Goal: Task Accomplishment & Management: Manage account settings

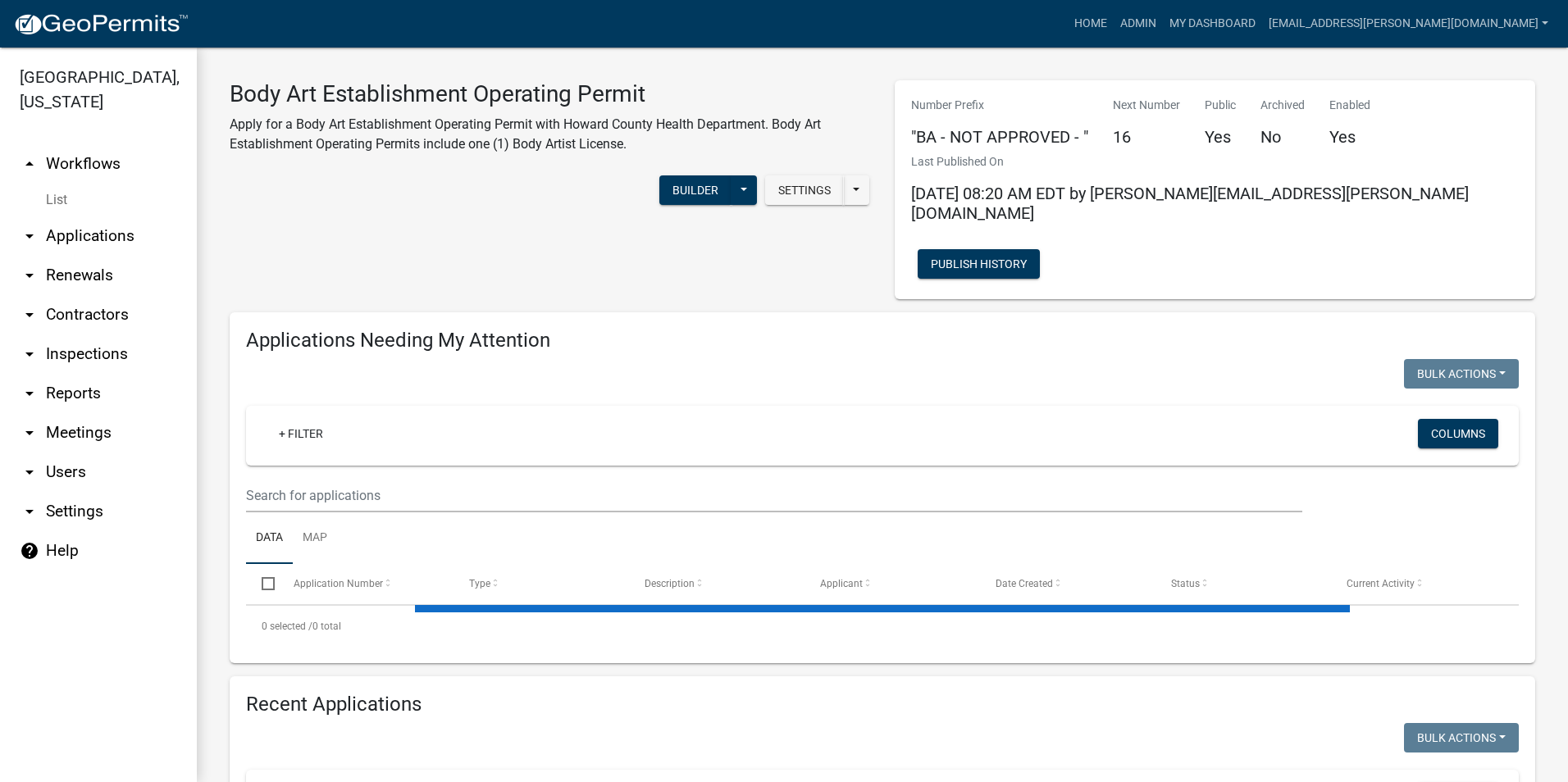
select select "3: 100"
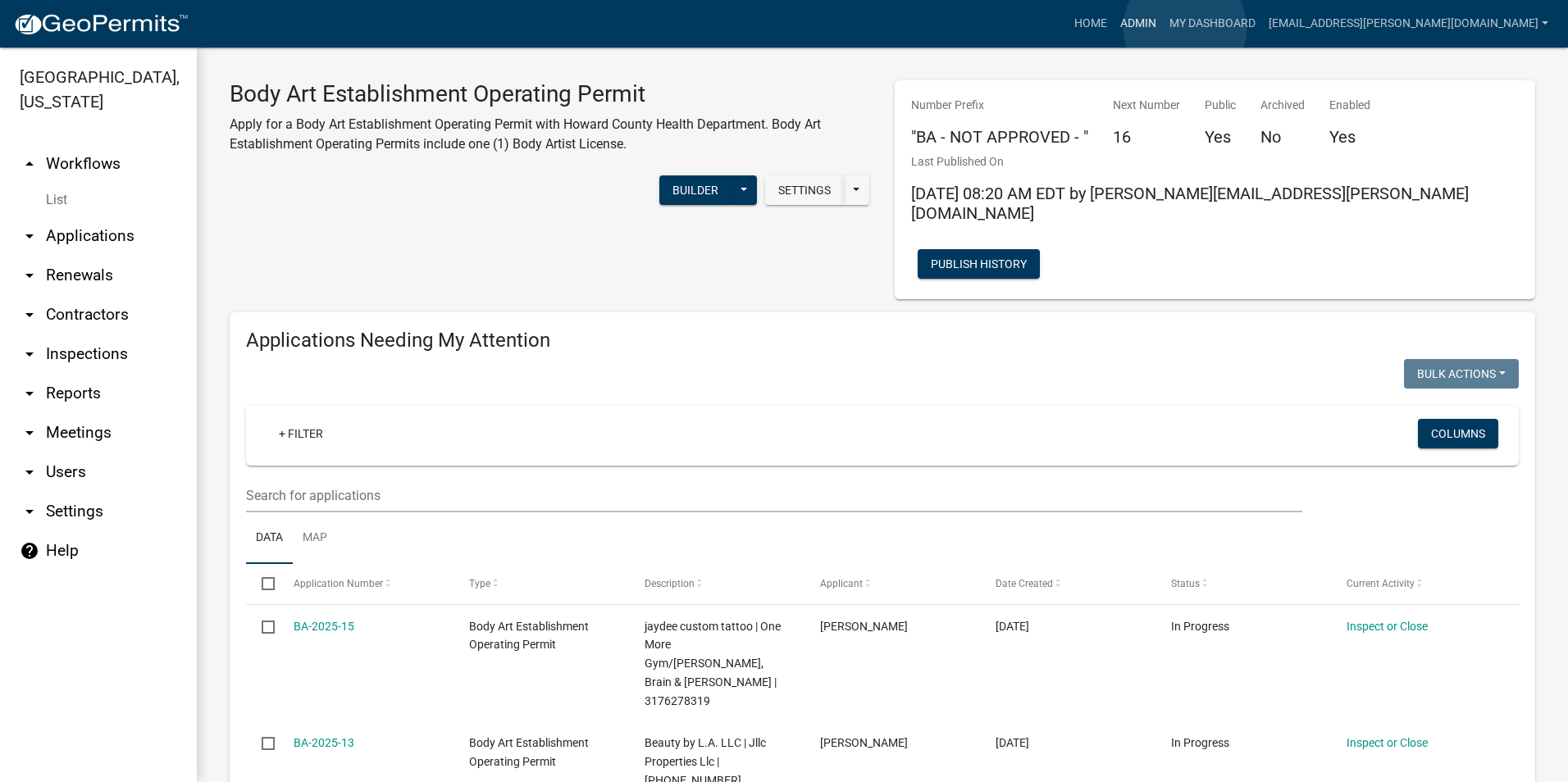
click at [1163, 28] on link "Admin" at bounding box center [1137, 23] width 49 height 31
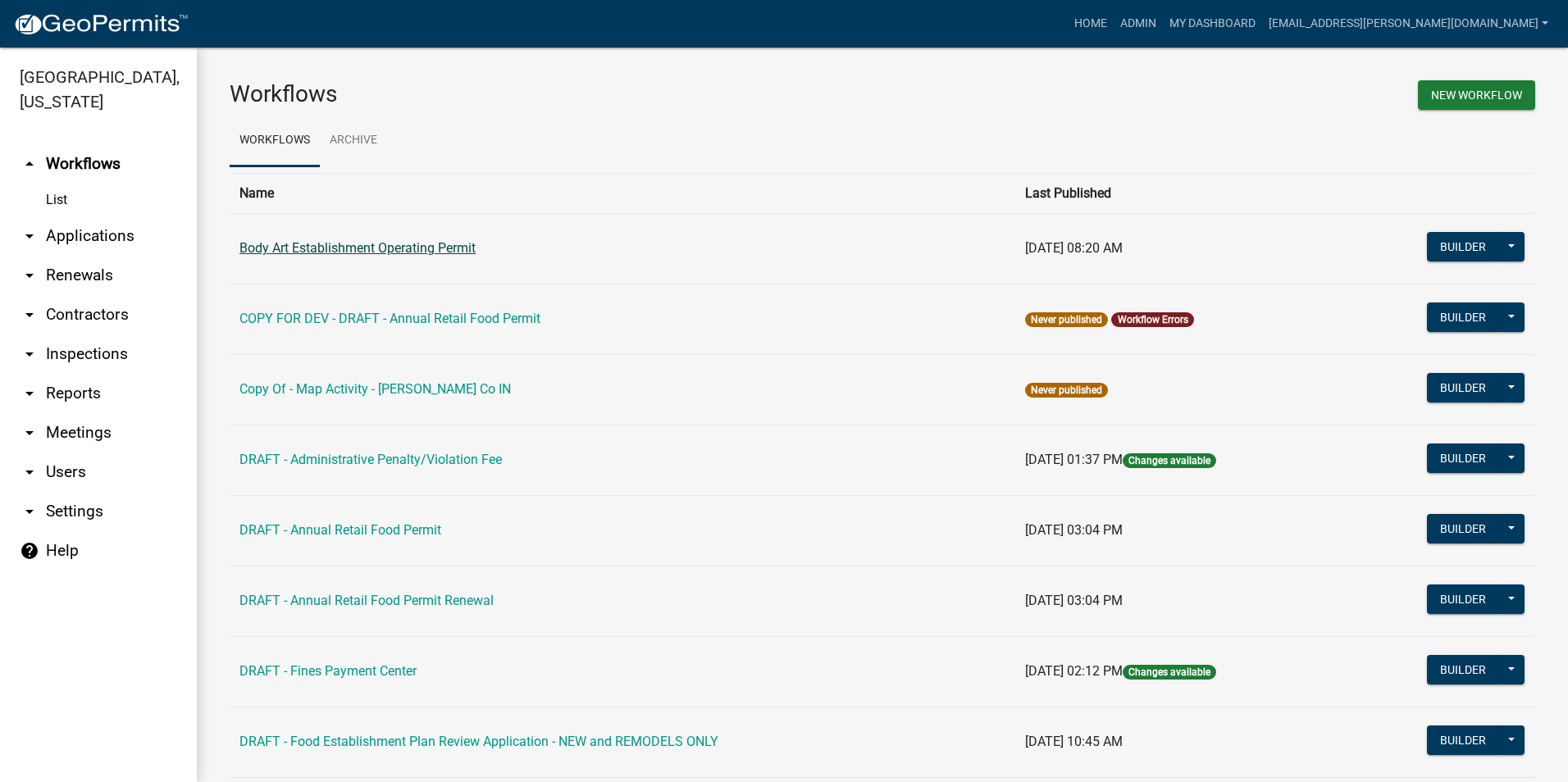
click at [449, 243] on link "Body Art Establishment Operating Permit" at bounding box center [357, 248] width 236 height 16
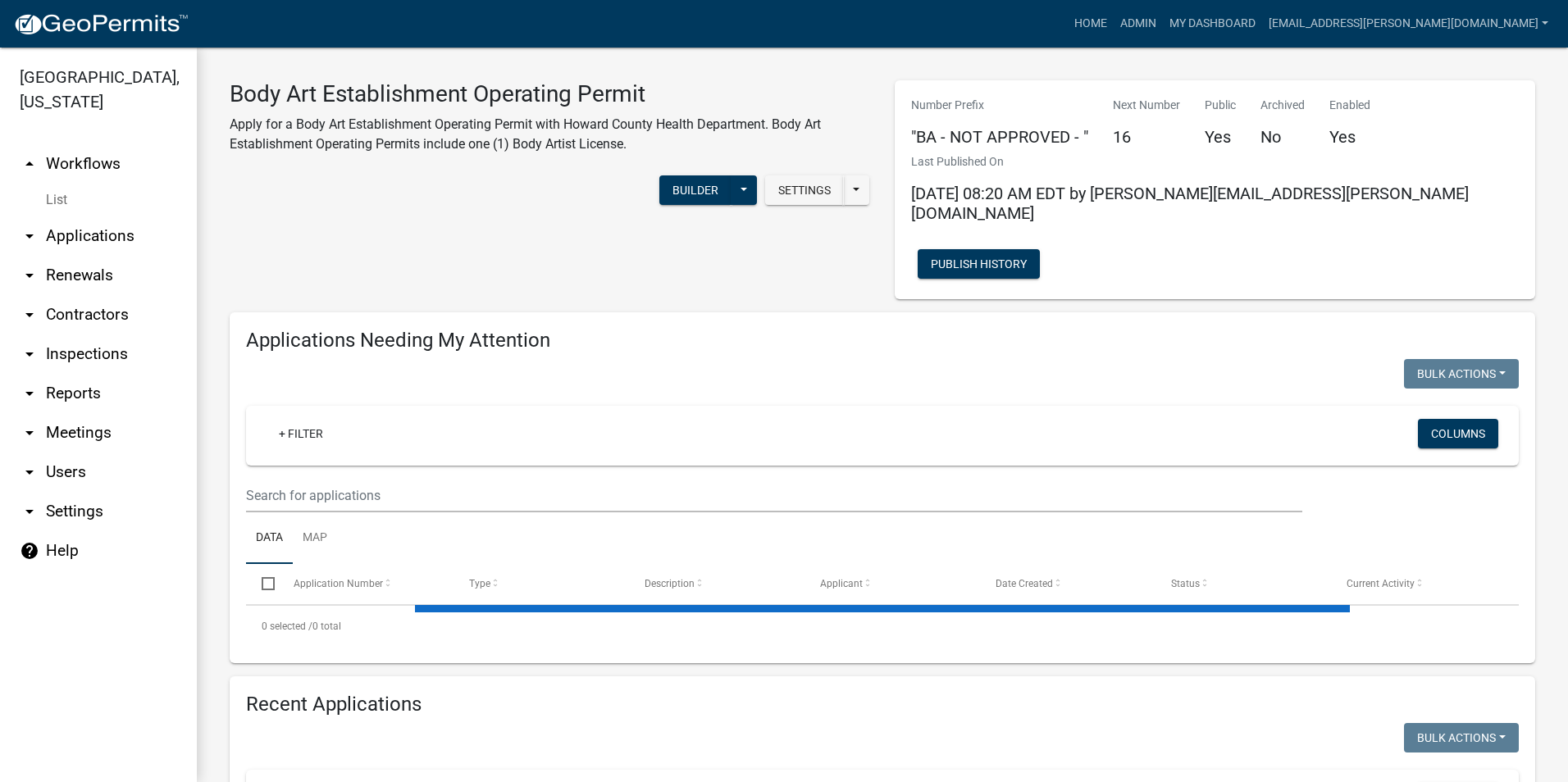
select select "3: 100"
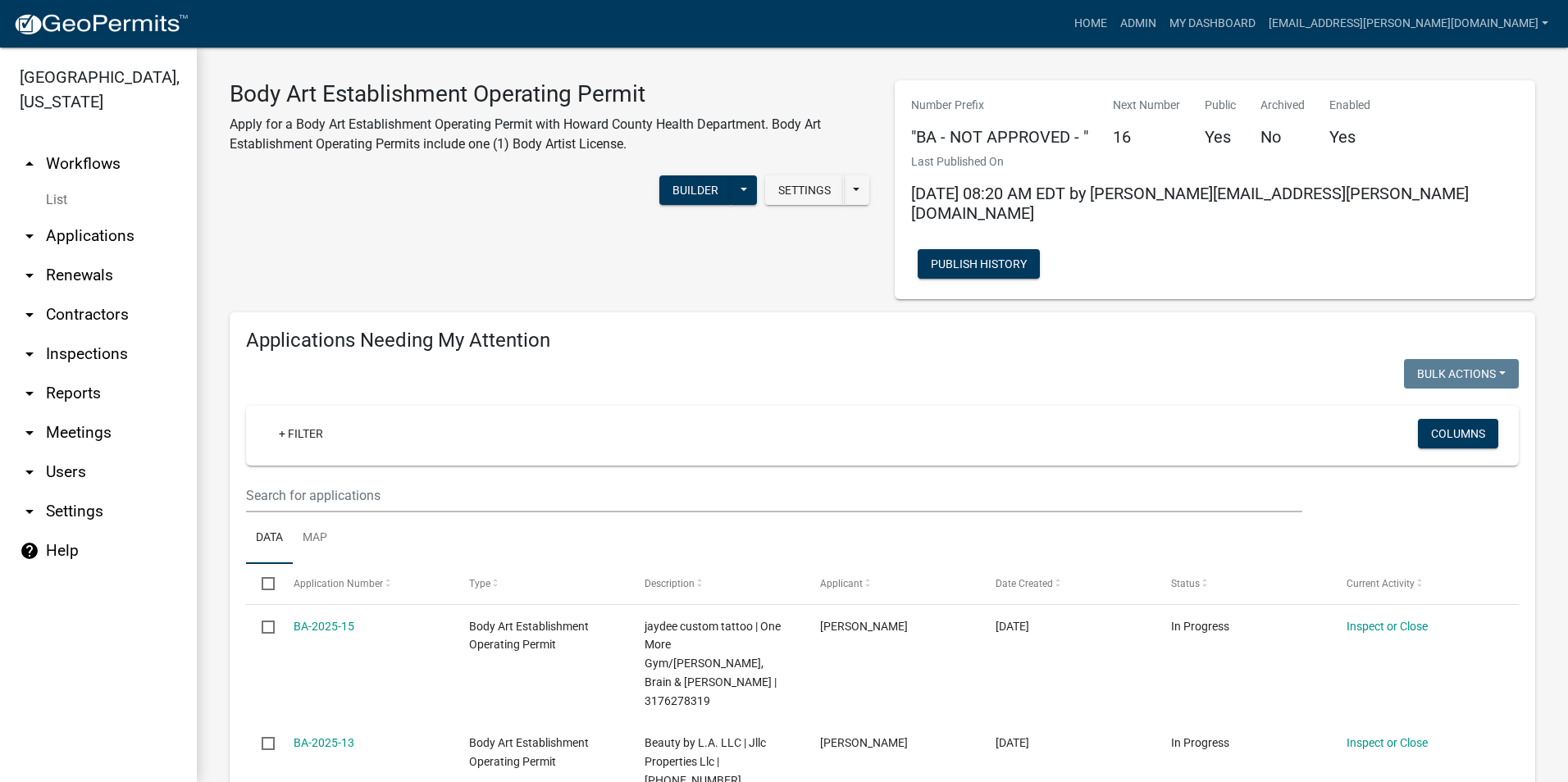
click at [80, 311] on link "arrow_drop_down Contractors" at bounding box center [98, 315] width 196 height 39
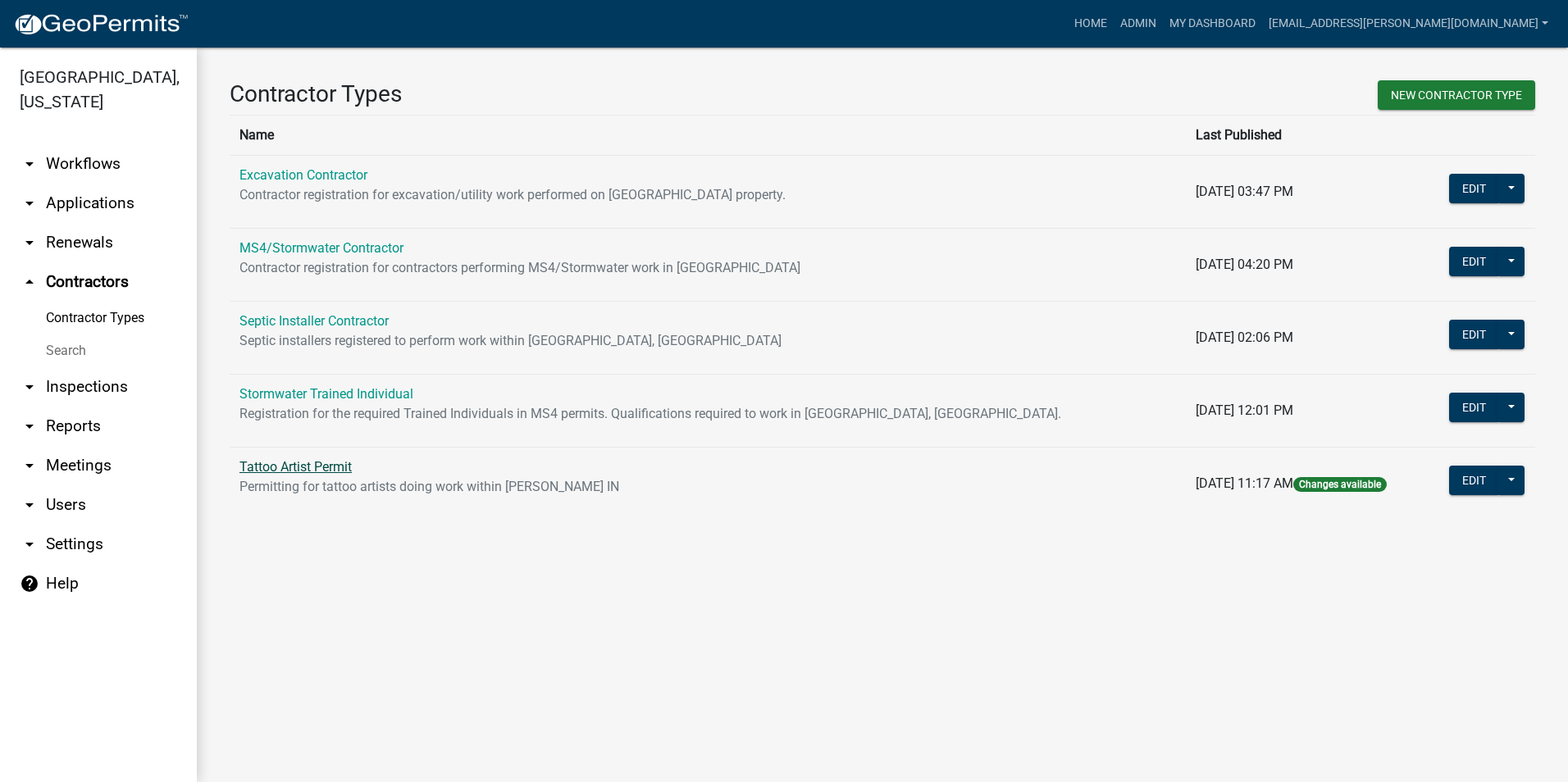
click at [318, 466] on link "Tattoo Artist Permit" at bounding box center [295, 466] width 112 height 16
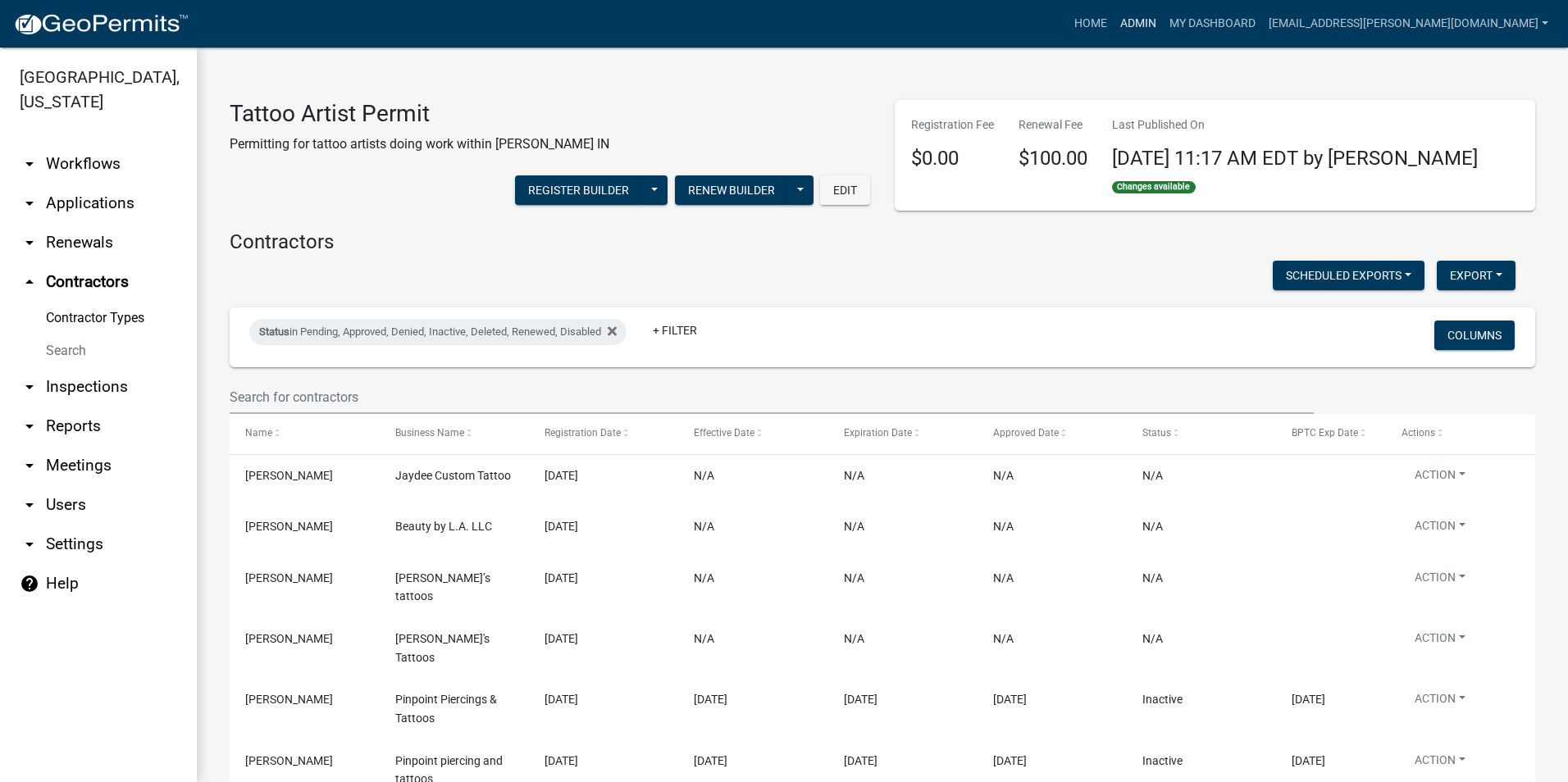
click at [1163, 29] on link "Admin" at bounding box center [1137, 23] width 49 height 31
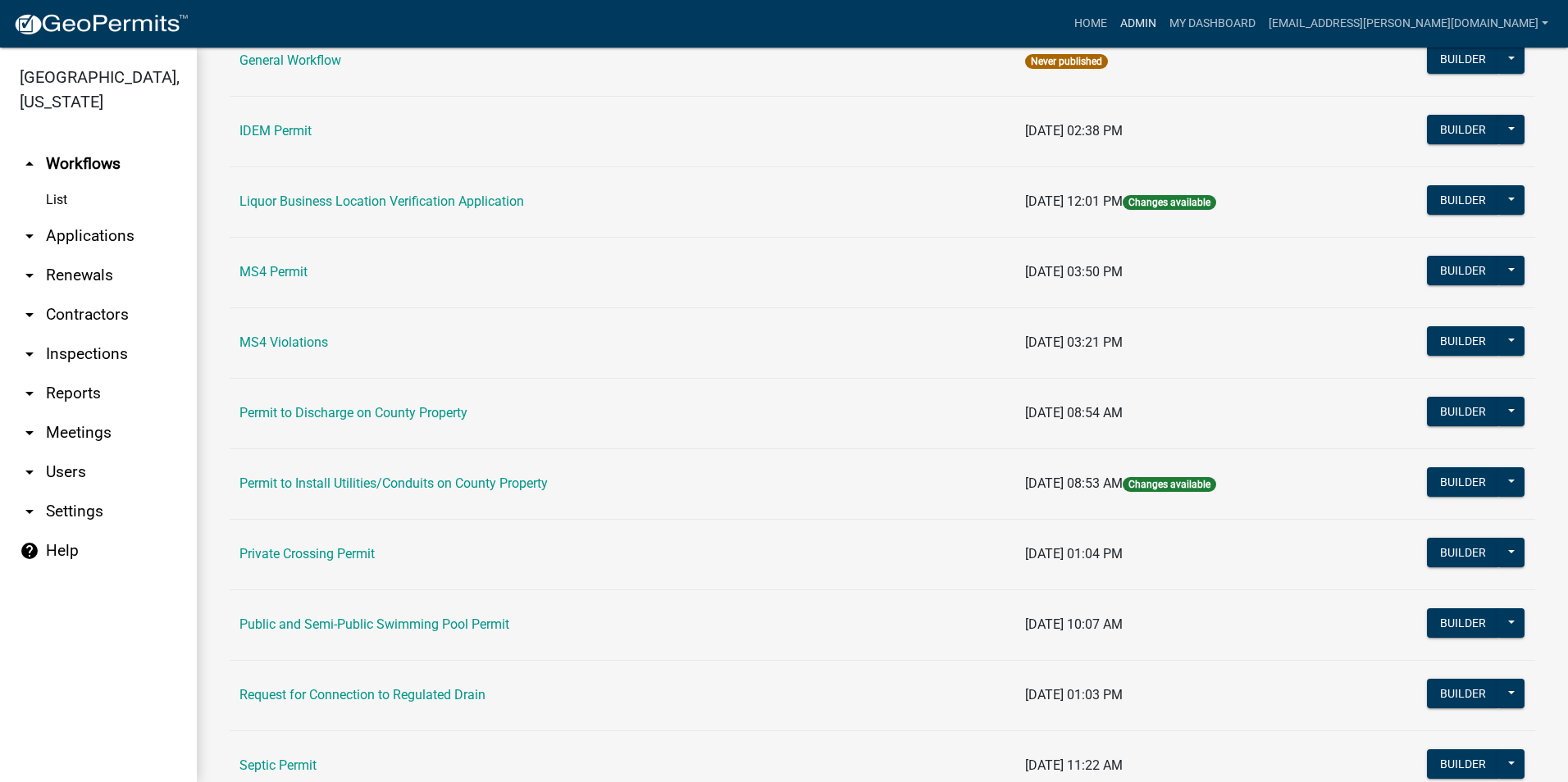
scroll to position [1381, 0]
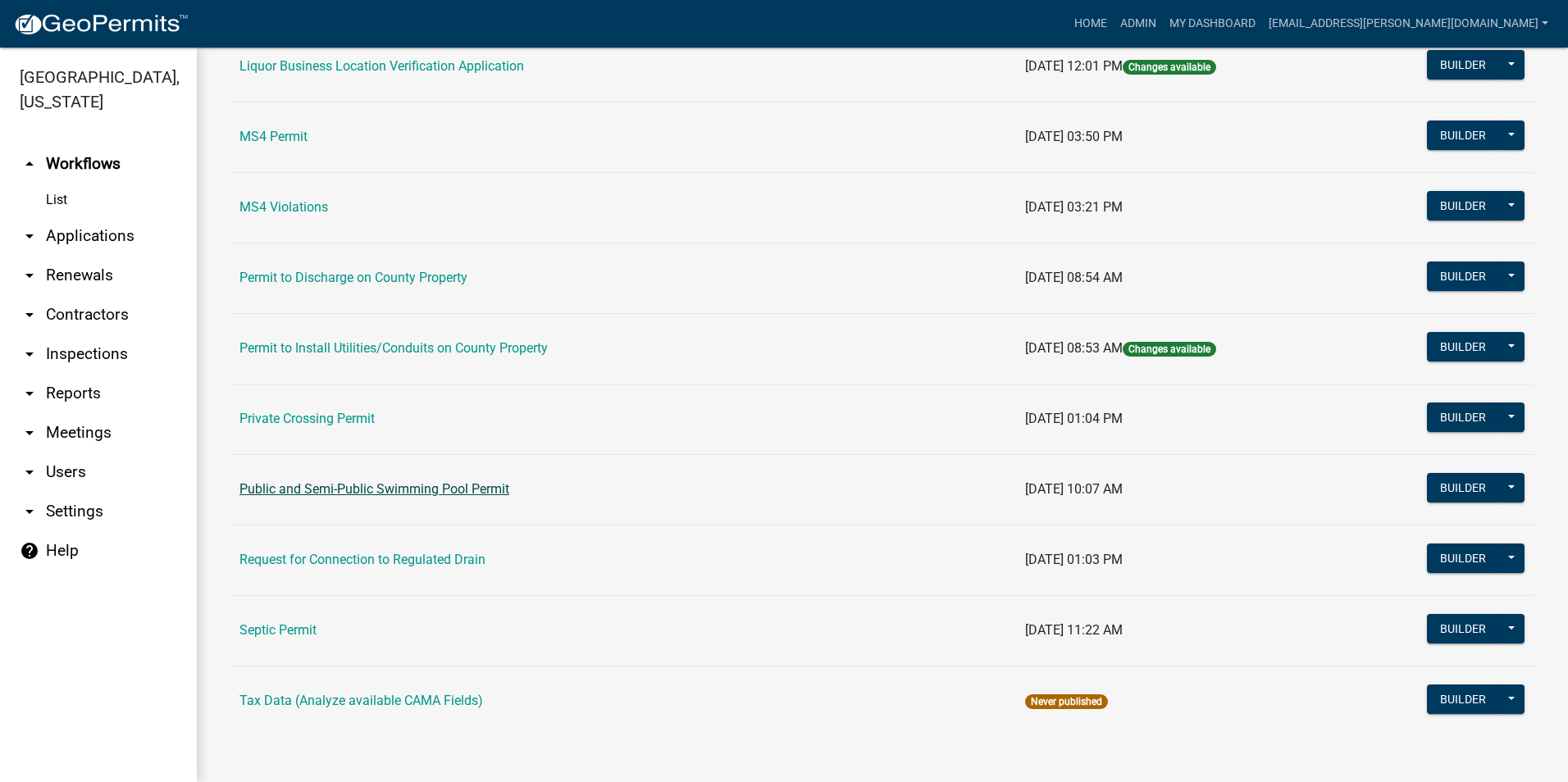
click at [492, 487] on link "Public and Semi-Public Swimming Pool Permit" at bounding box center [374, 489] width 270 height 16
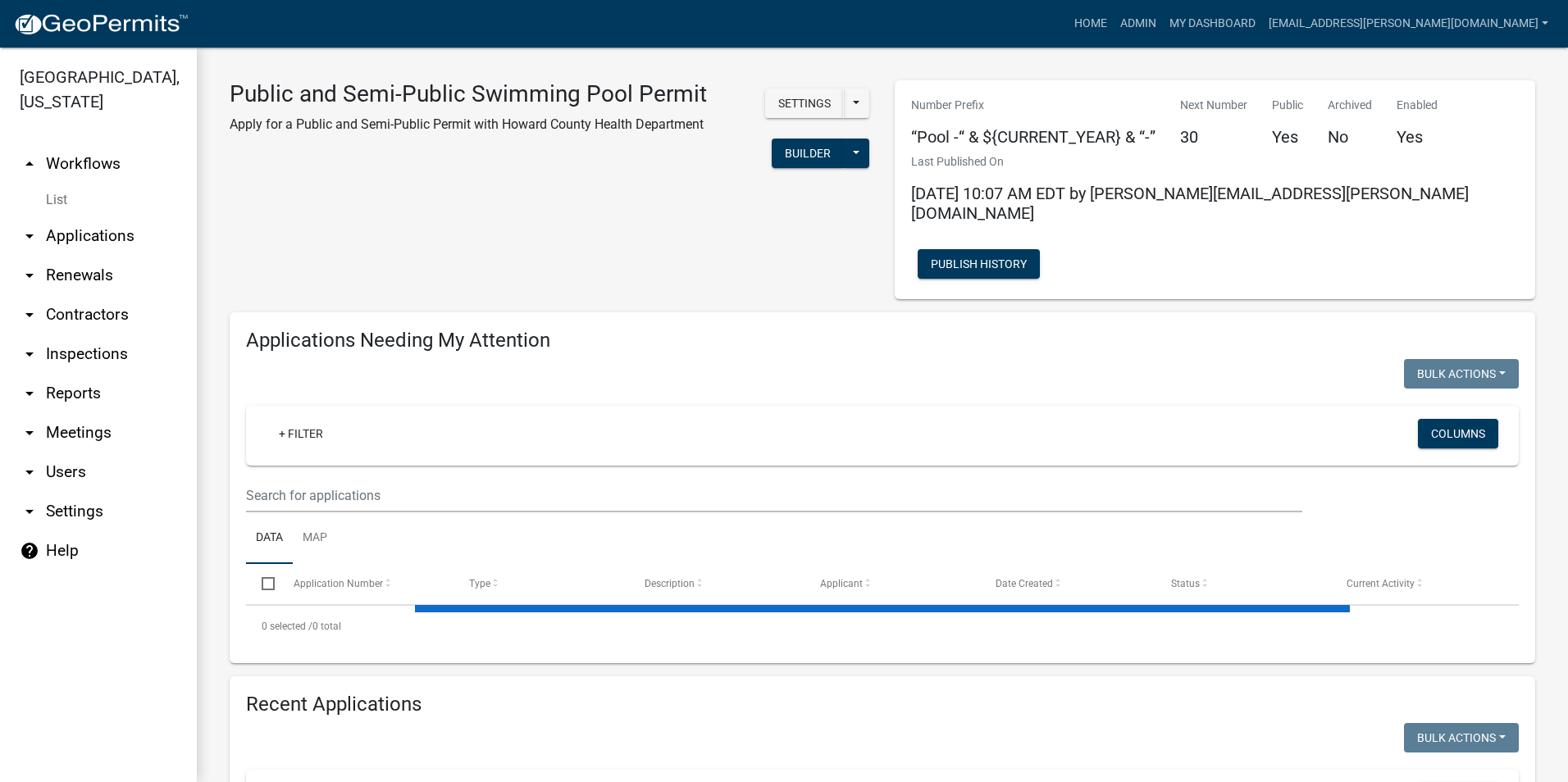
select select "3: 100"
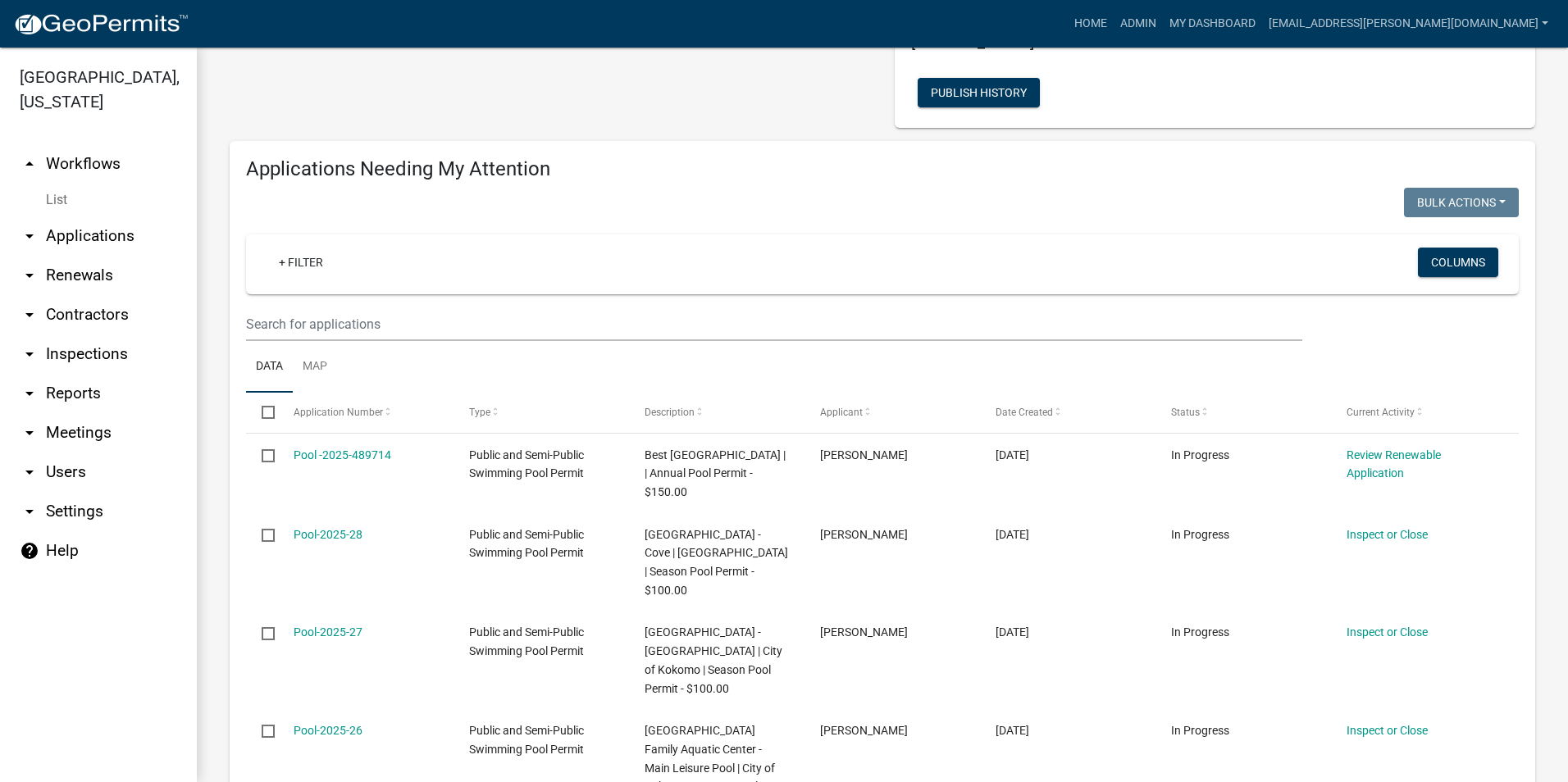
scroll to position [246, 0]
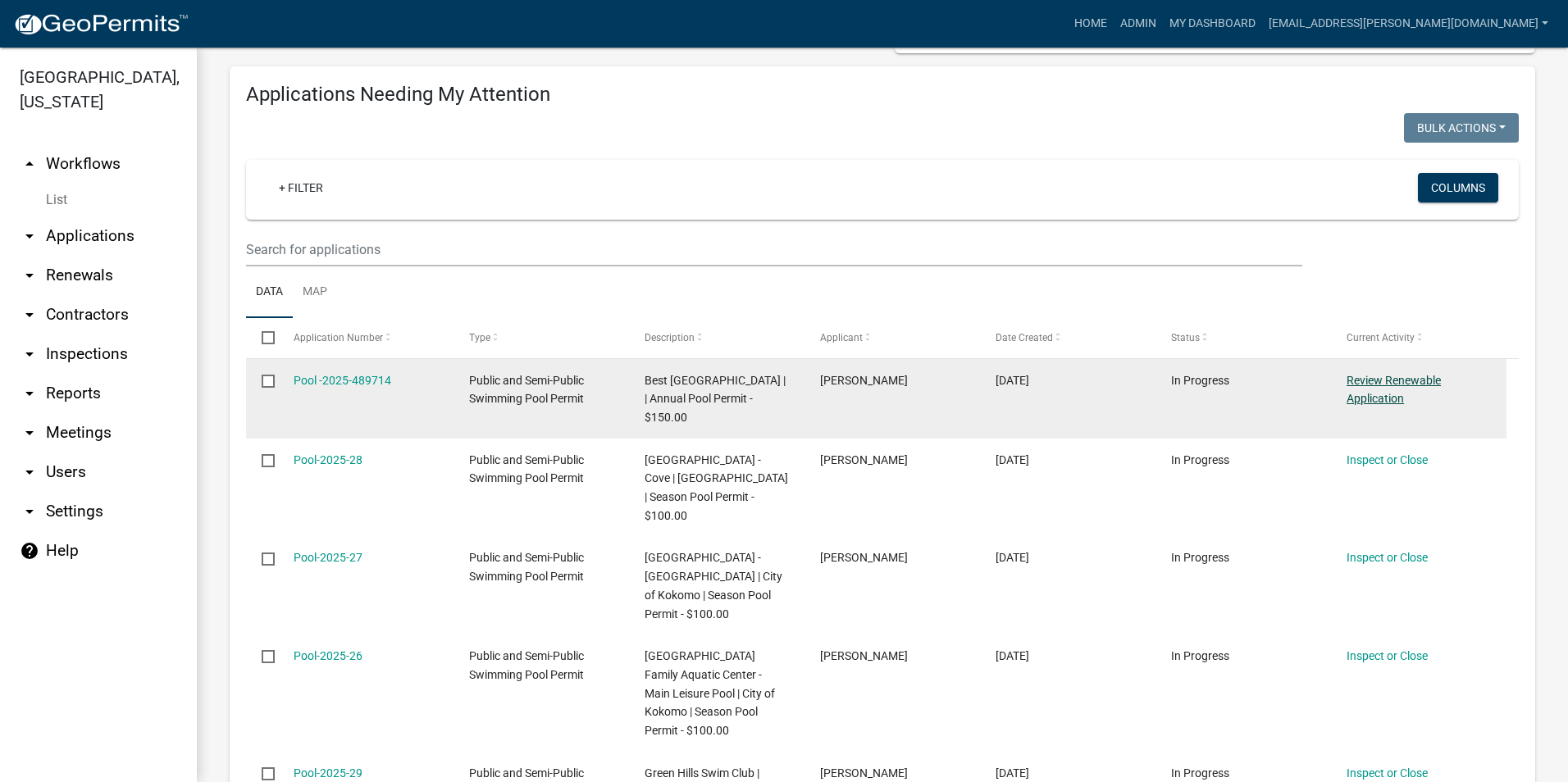
click at [1372, 374] on link "Review Renewable Application" at bounding box center [1393, 390] width 94 height 32
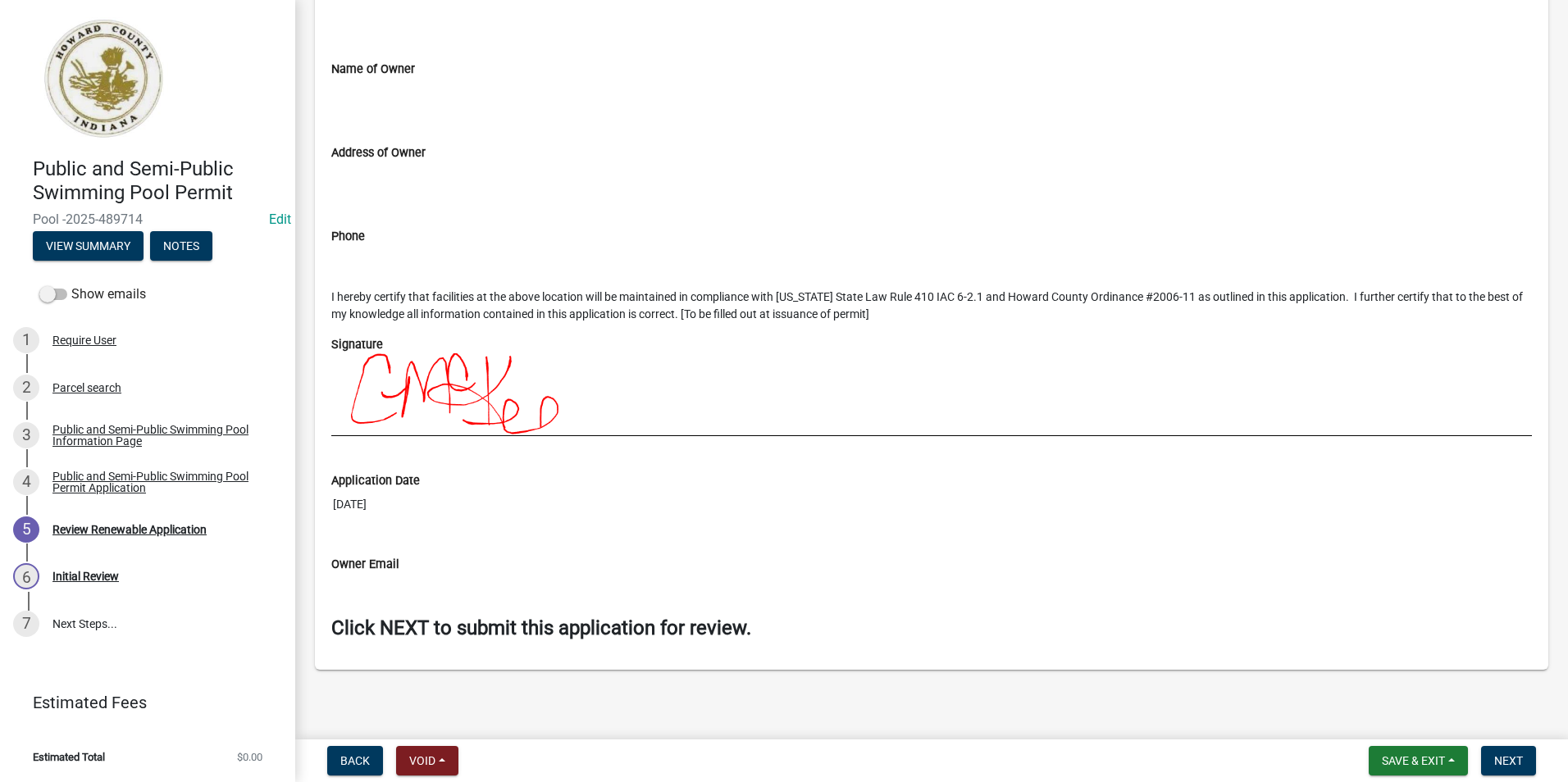
scroll to position [1882, 0]
click at [1518, 759] on span "Next" at bounding box center [1508, 760] width 29 height 13
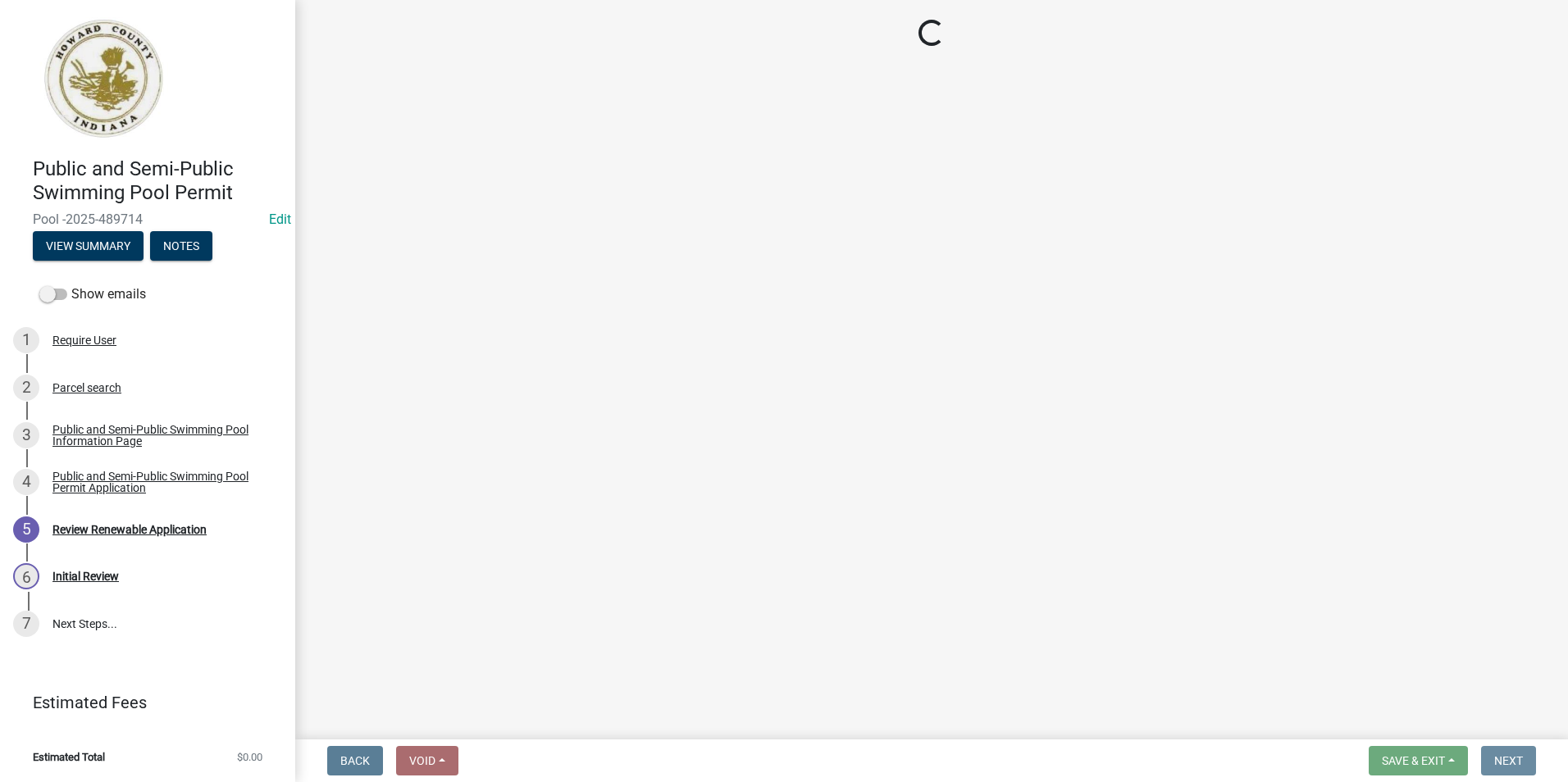
scroll to position [0, 0]
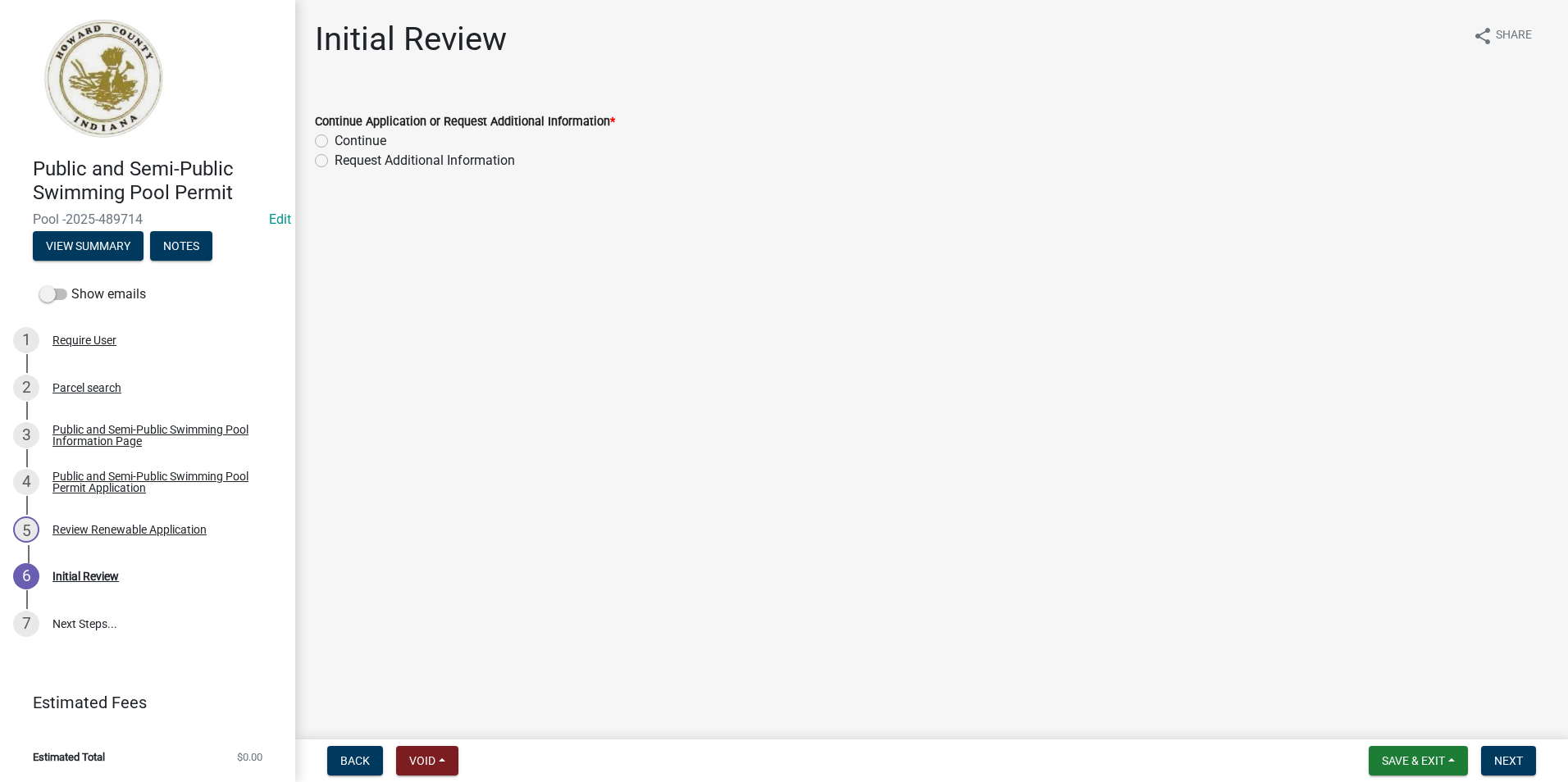
click at [335, 143] on label "Continue" at bounding box center [360, 141] width 52 height 20
click at [335, 142] on input "Continue" at bounding box center [339, 136] width 10 height 10
radio input "true"
click at [1507, 759] on span "Next" at bounding box center [1508, 760] width 29 height 13
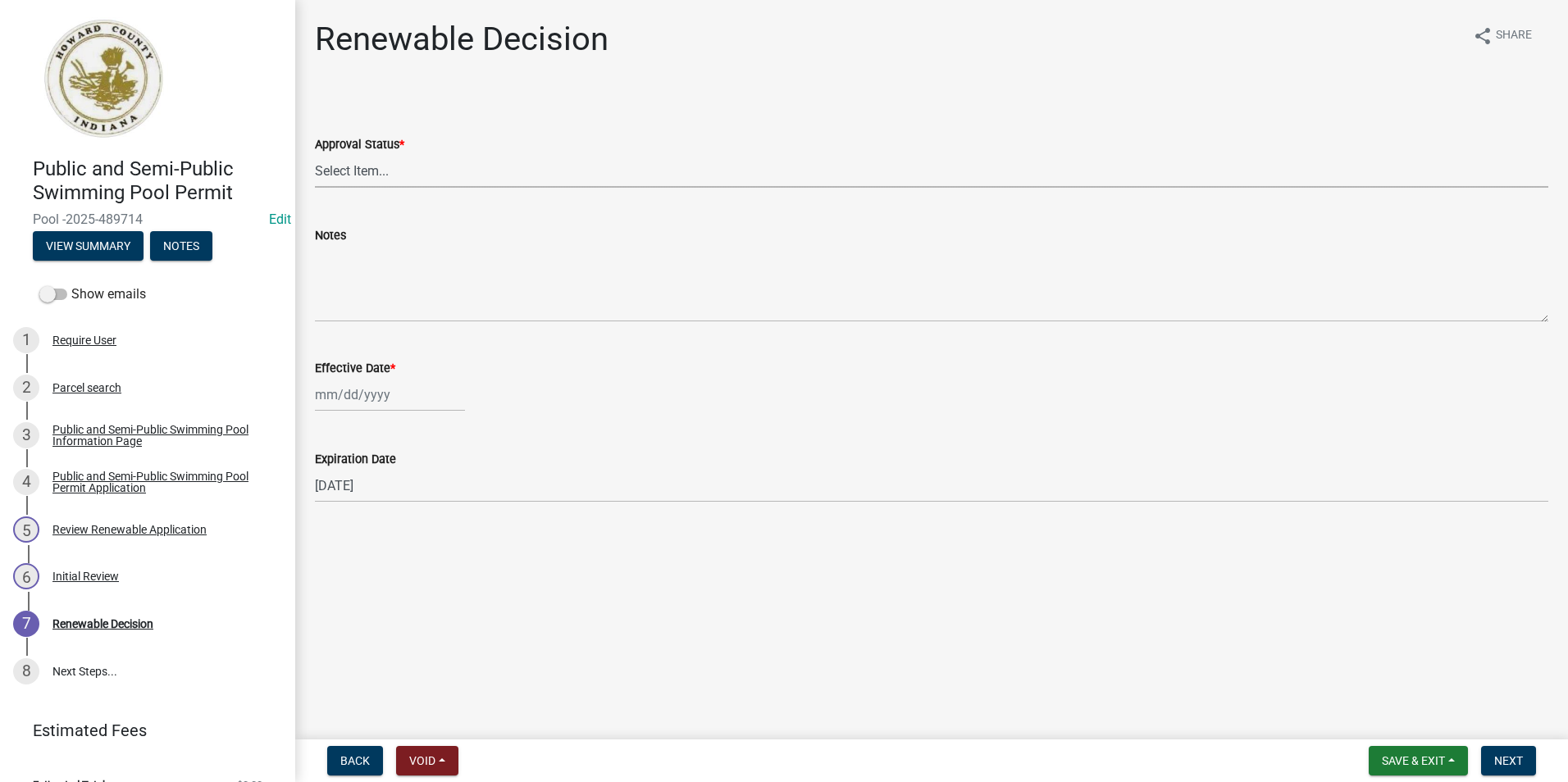
click at [525, 179] on select "Select Item... Approved Denied" at bounding box center [932, 171] width 1233 height 34
click at [315, 154] on select "Select Item... Approved Denied" at bounding box center [932, 171] width 1233 height 34
select select "6cfd4193-1f57-4c7e-a5e5-f68c9e85a162"
click at [422, 401] on div at bounding box center [390, 395] width 150 height 34
select select "10"
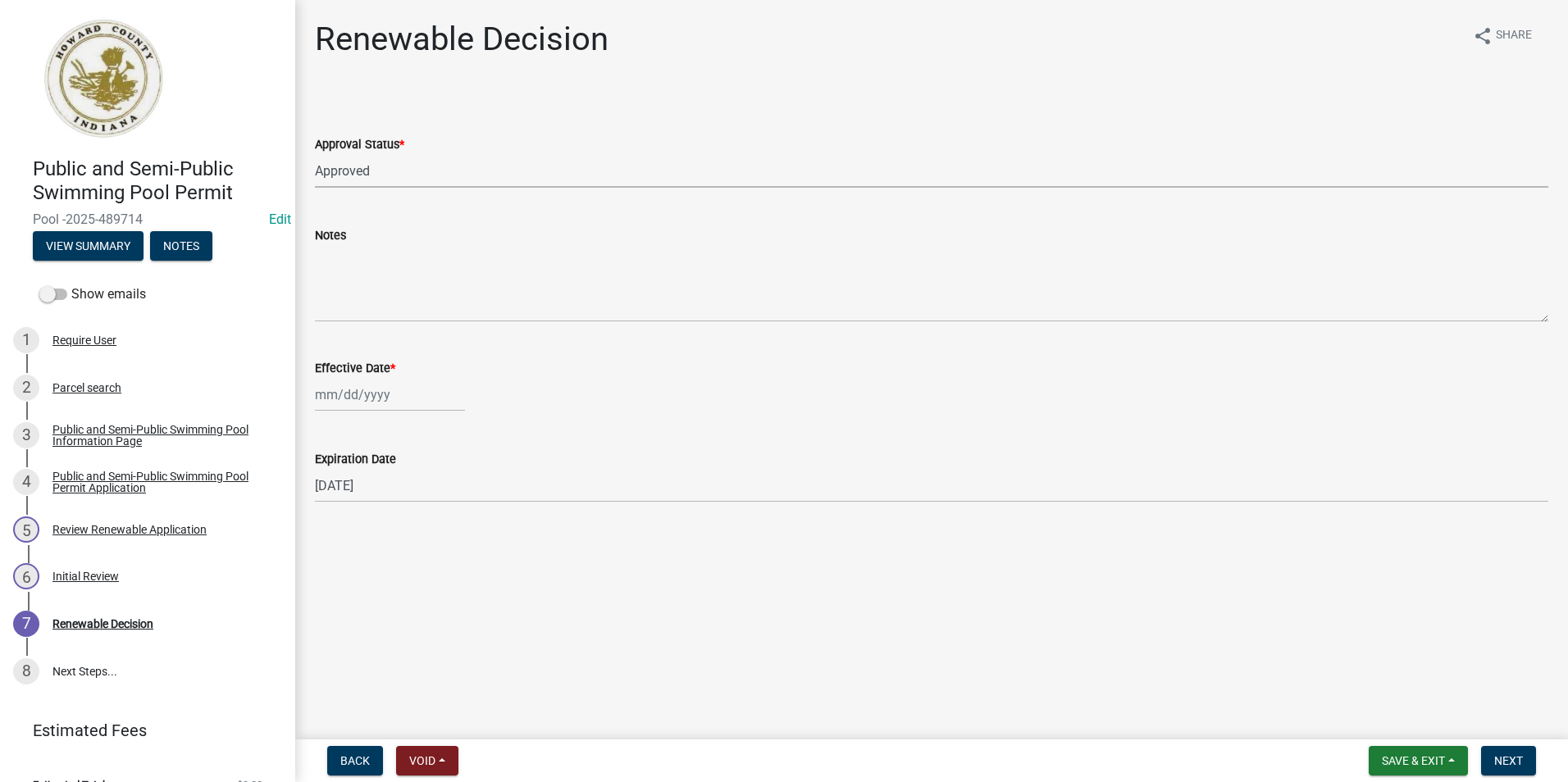
select select "2025"
click at [416, 503] on div "9" at bounding box center [410, 508] width 26 height 26
type input "[DATE]"
click at [1503, 761] on span "Next" at bounding box center [1508, 760] width 29 height 13
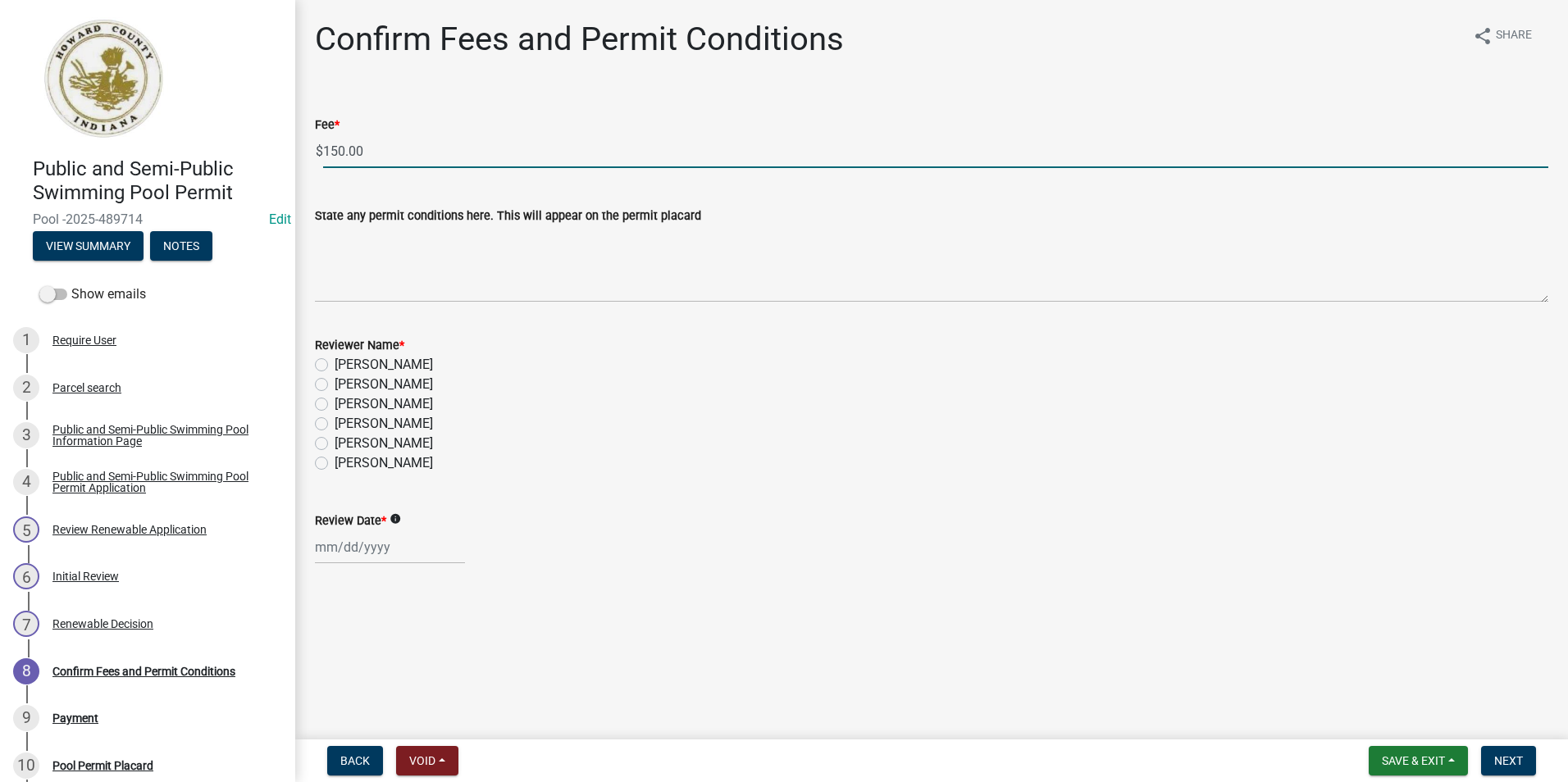
drag, startPoint x: 369, startPoint y: 147, endPoint x: 263, endPoint y: 153, distance: 106.2
click at [263, 153] on div "Public and Semi-Public Swimming Pool Permit Pool -2025-489714 Edit View Summary…" at bounding box center [784, 391] width 1568 height 782
type input "0.00"
click at [335, 465] on label "[PERSON_NAME]" at bounding box center [384, 462] width 99 height 20
click at [335, 464] on input "[PERSON_NAME]" at bounding box center [339, 458] width 10 height 10
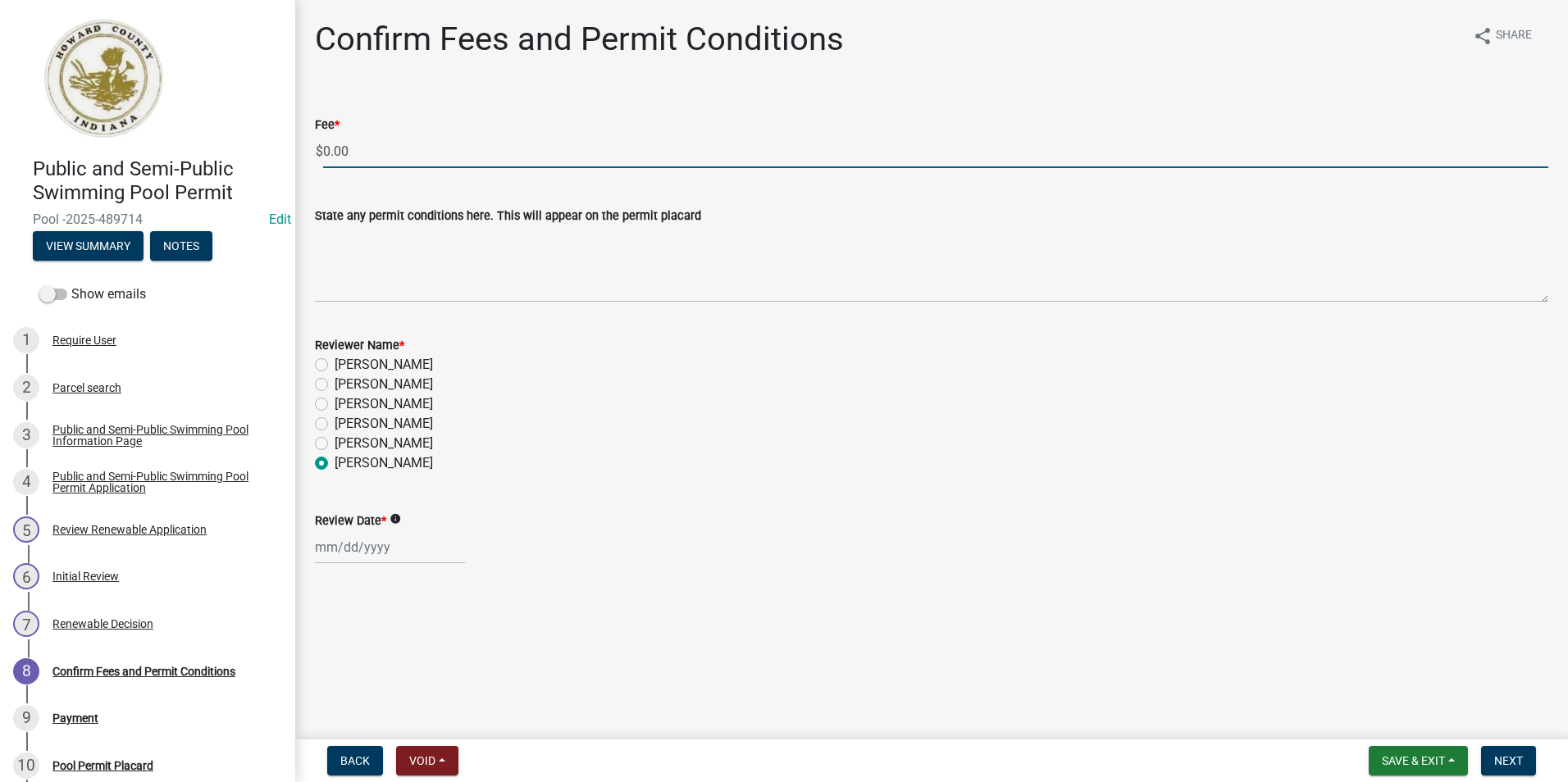
radio input "true"
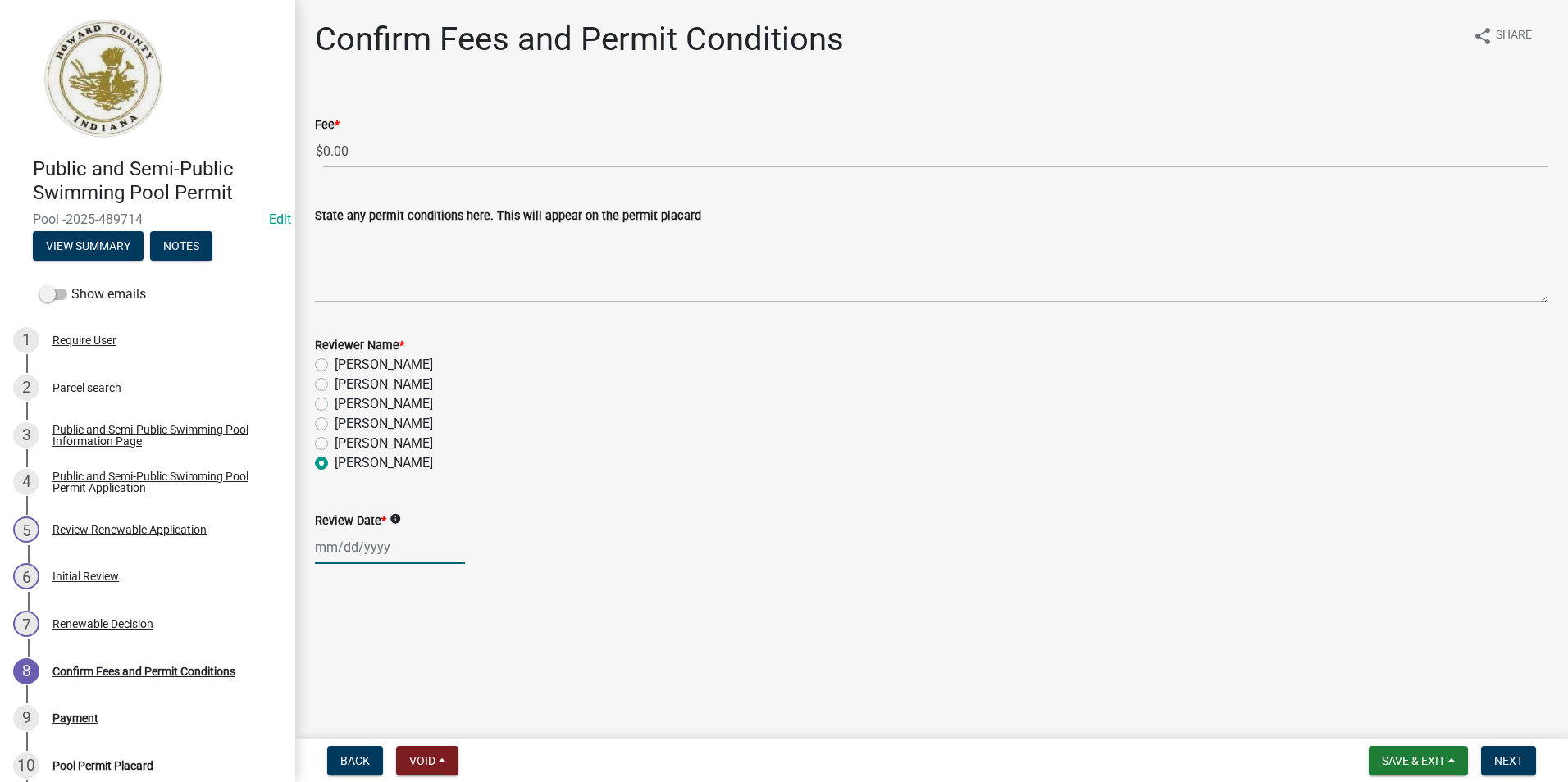
click at [346, 561] on div at bounding box center [390, 547] width 150 height 34
select select "10"
select select "2025"
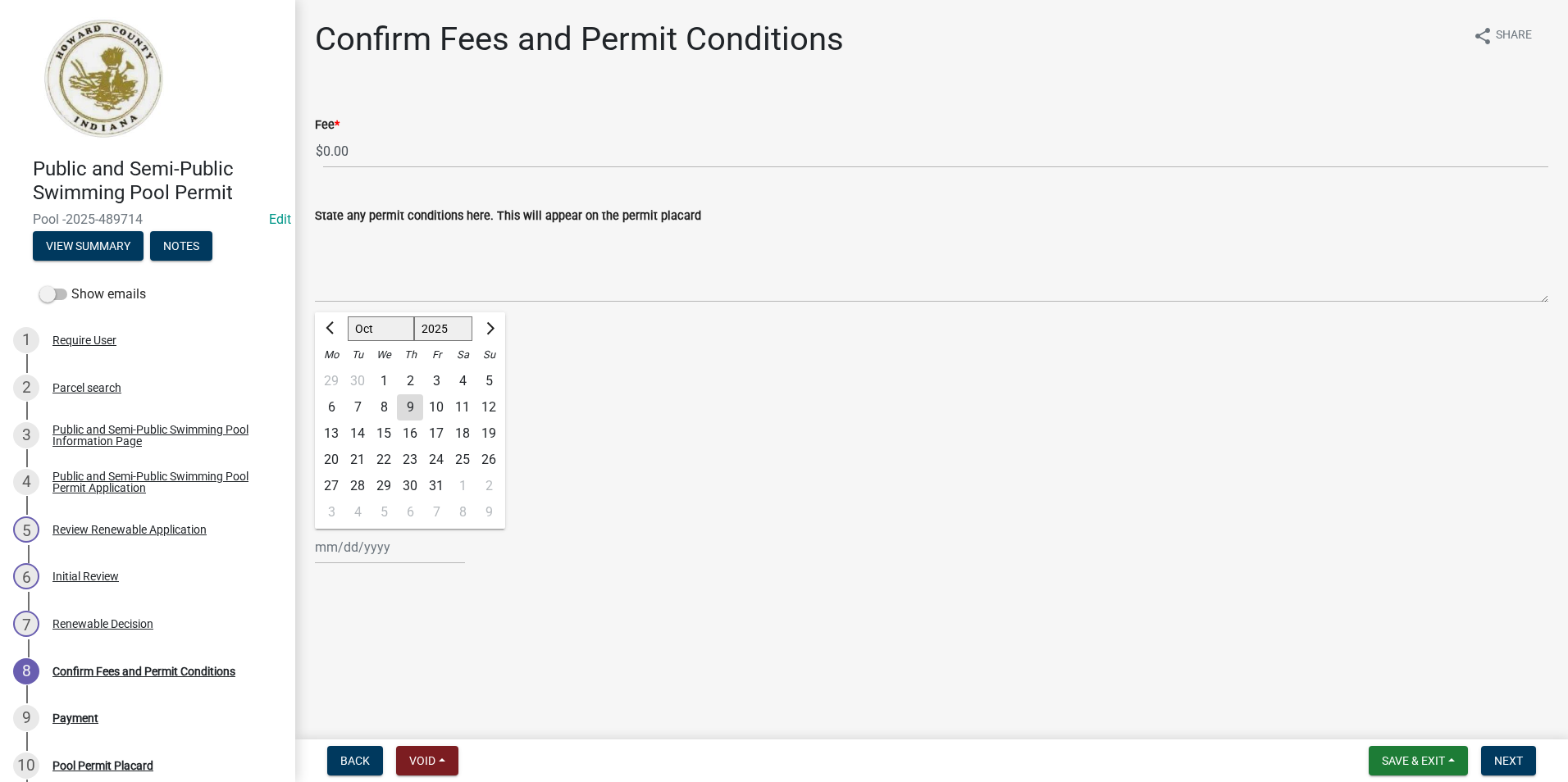
click at [405, 410] on div "9" at bounding box center [410, 408] width 26 height 26
type input "[DATE]"
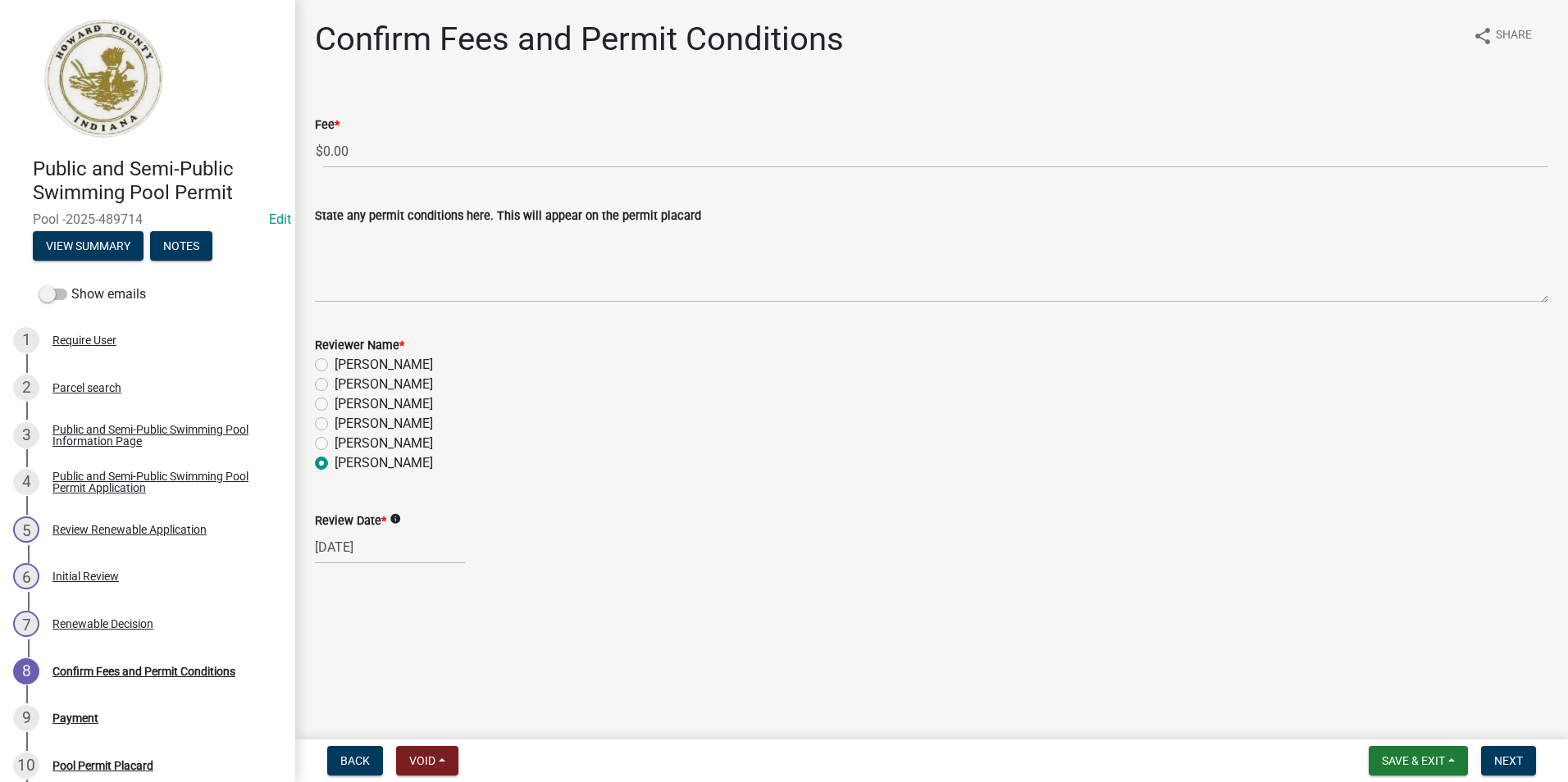
click at [743, 415] on div "[PERSON_NAME]" at bounding box center [932, 423] width 1233 height 20
click at [1516, 764] on span "Next" at bounding box center [1508, 760] width 29 height 13
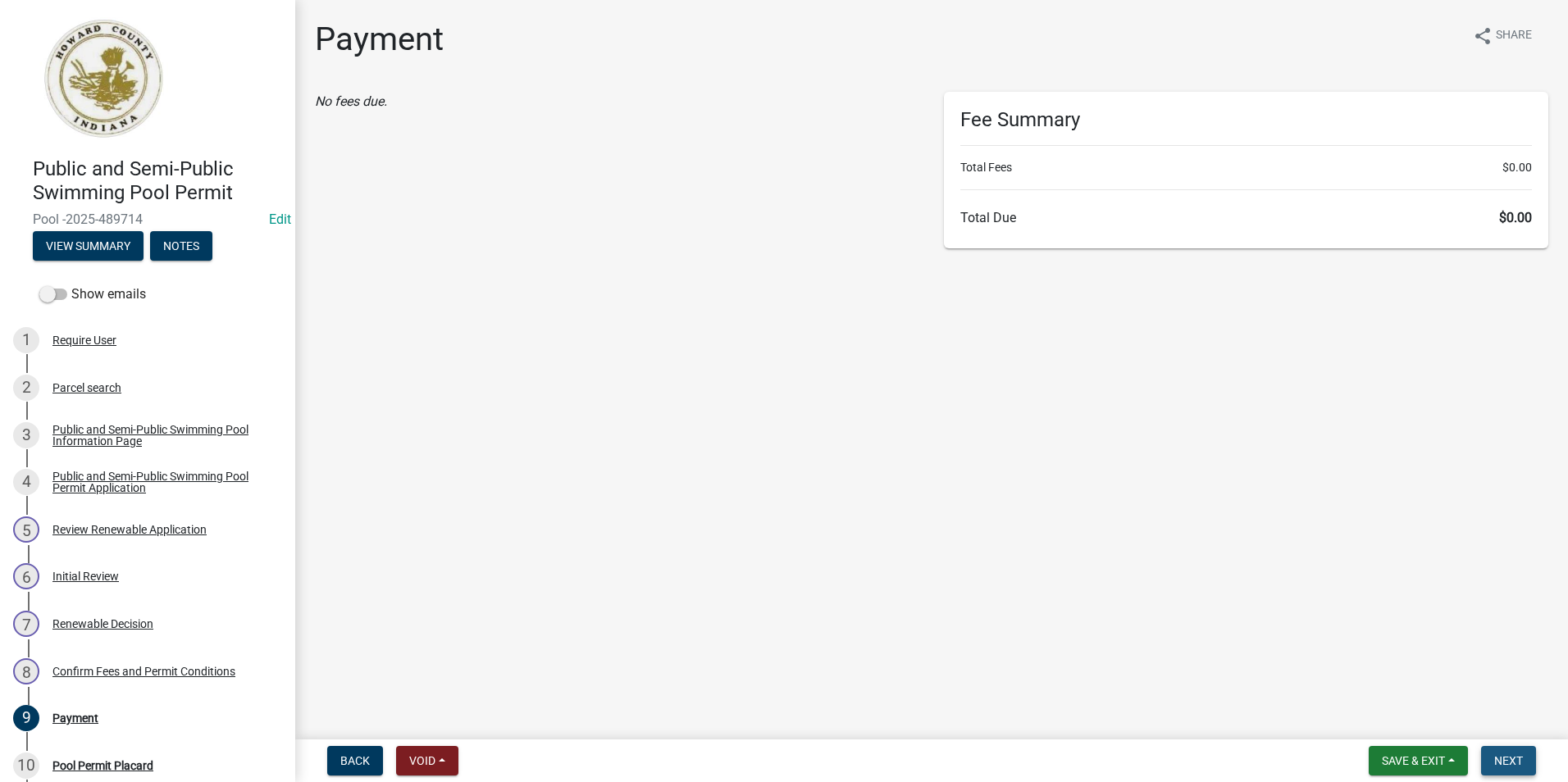
click at [1503, 764] on span "Next" at bounding box center [1508, 760] width 29 height 13
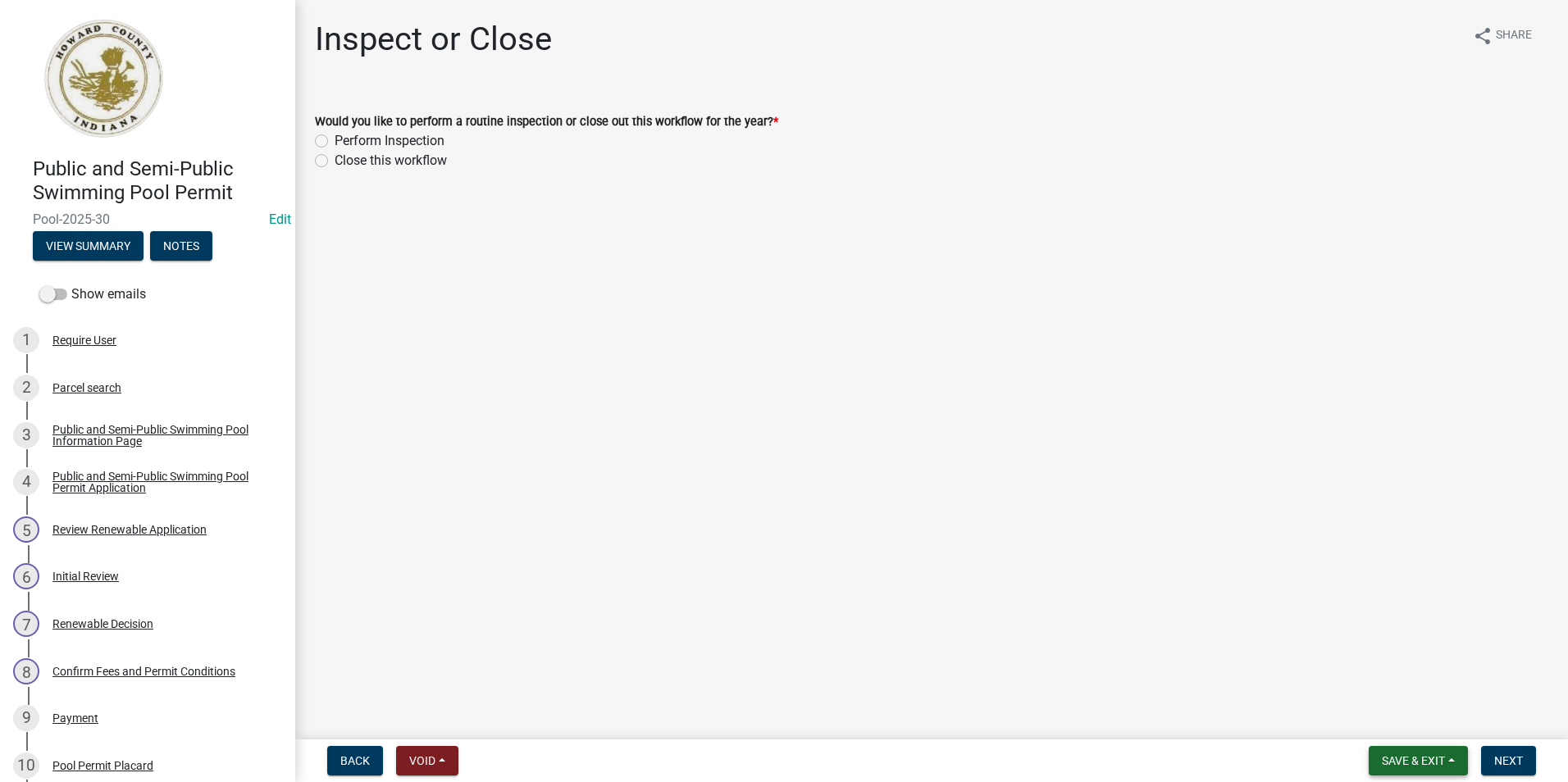
click at [1435, 755] on span "Save & Exit" at bounding box center [1413, 760] width 63 height 13
click at [1410, 722] on button "Save & Exit" at bounding box center [1403, 718] width 132 height 39
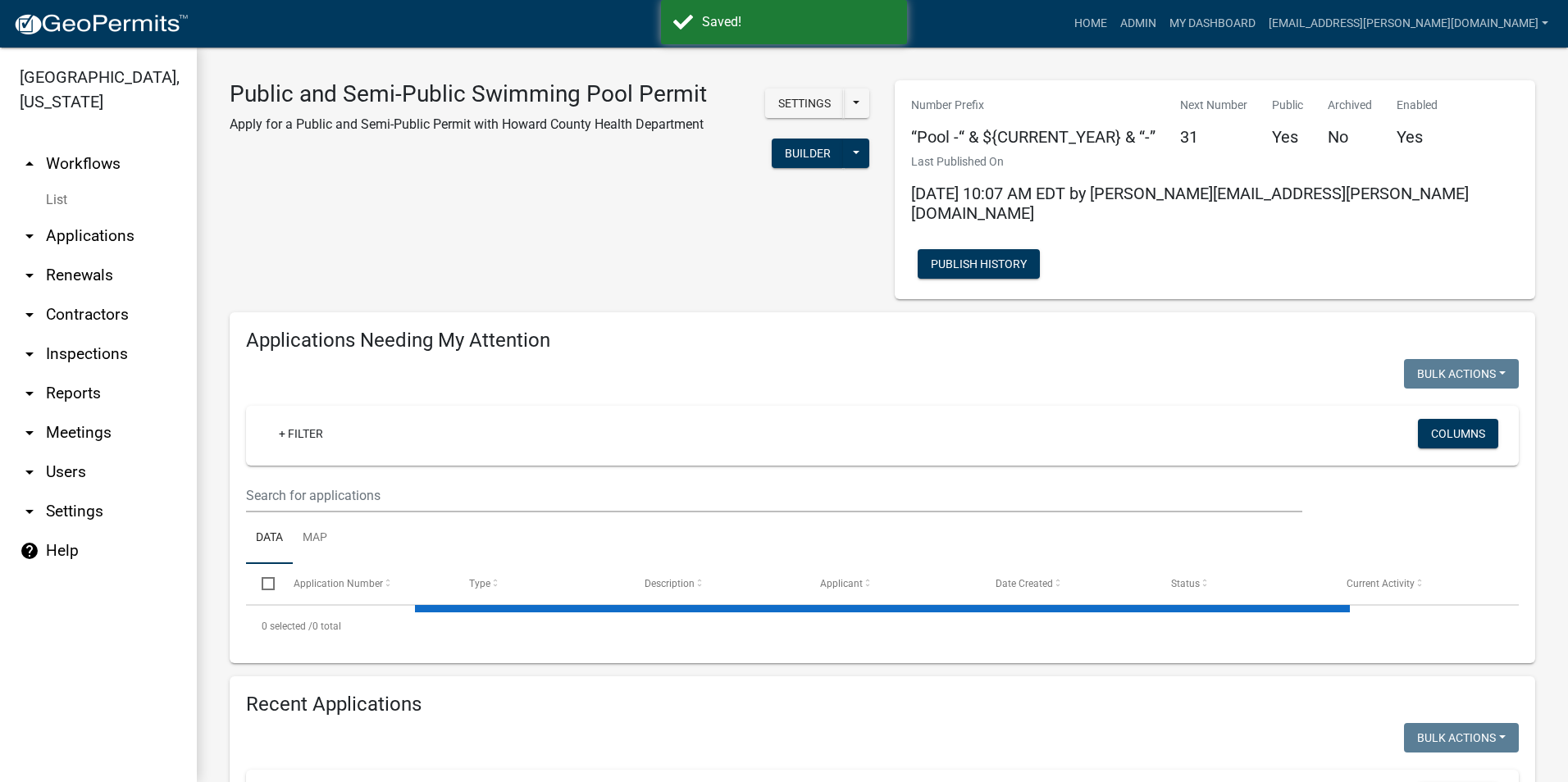
select select "3: 100"
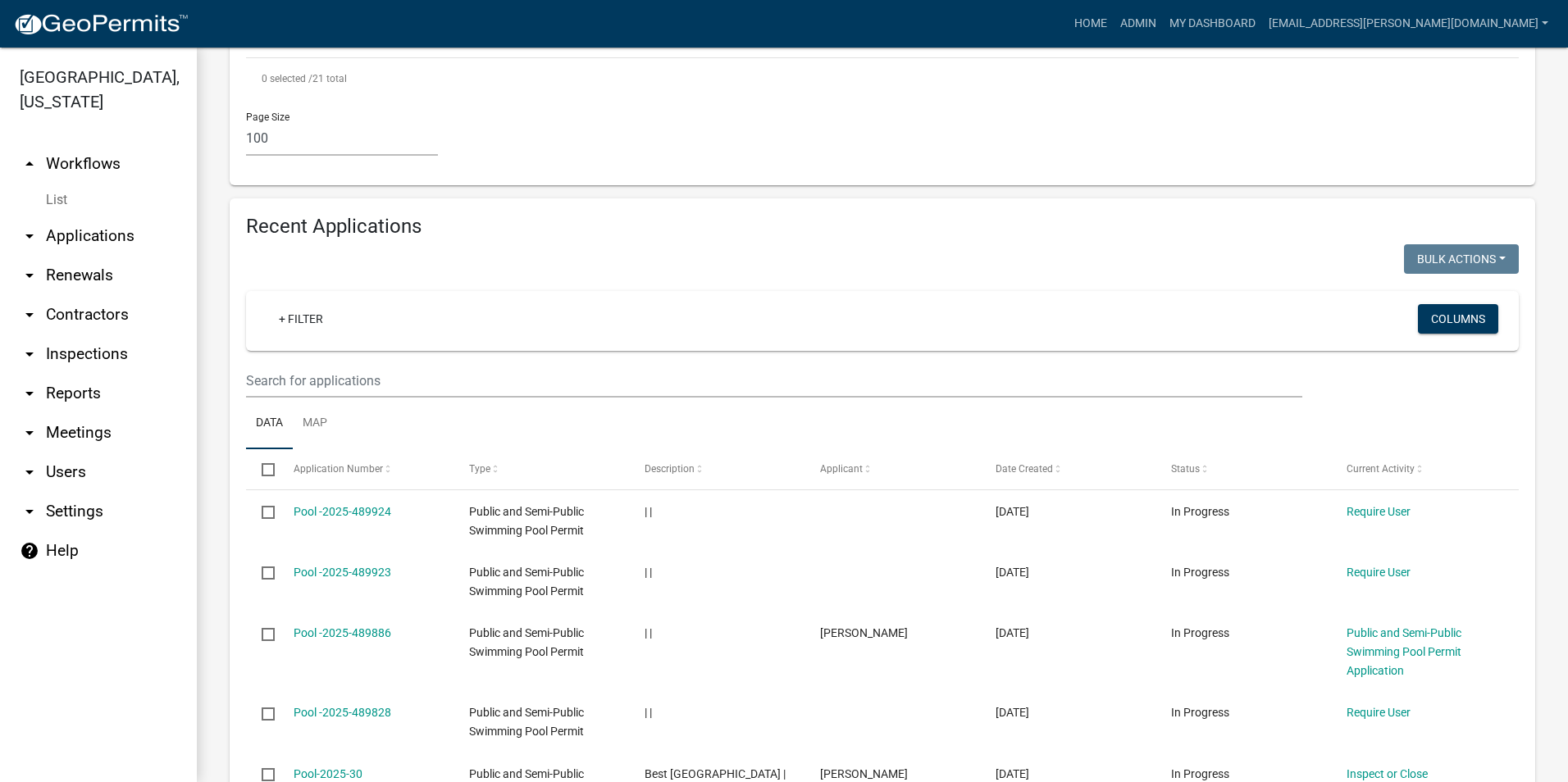
scroll to position [2870, 0]
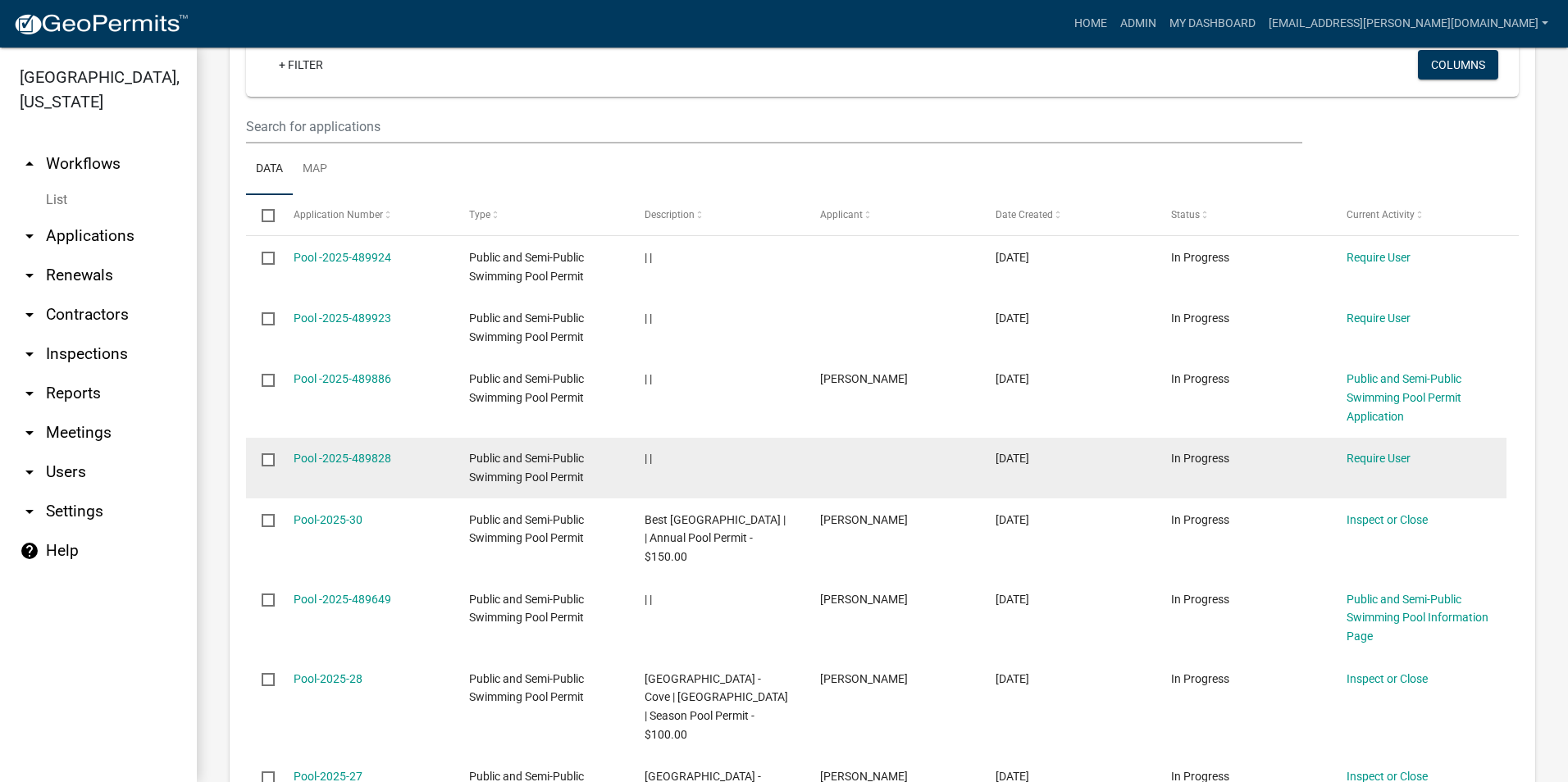
click at [269, 453] on input "checkbox" at bounding box center [266, 458] width 10 height 10
checkbox input "true"
click at [330, 452] on link "Pool -2025-489828" at bounding box center [342, 459] width 98 height 13
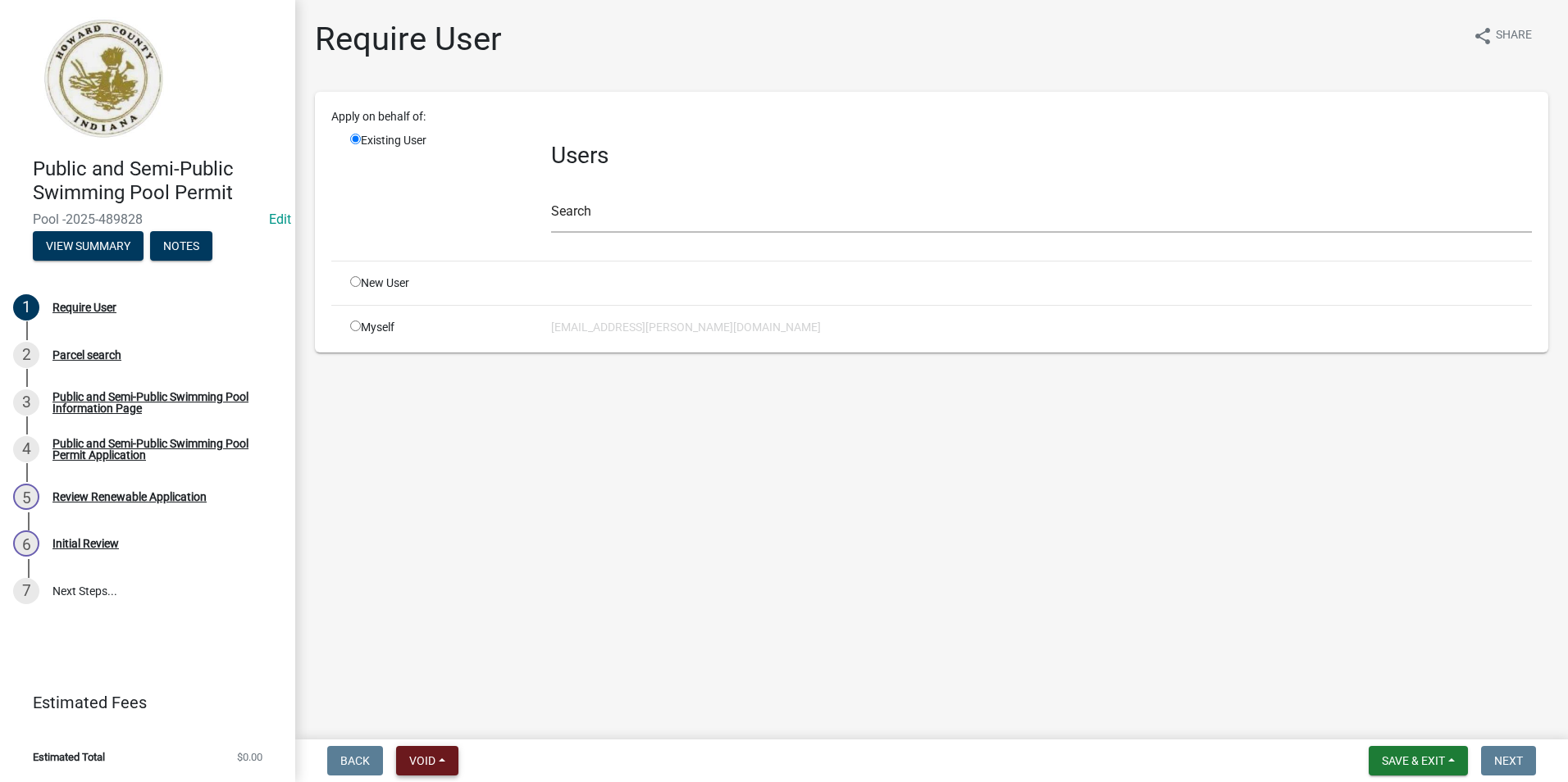
click at [428, 759] on span "Void" at bounding box center [422, 760] width 26 height 13
click at [492, 712] on button "Void" at bounding box center [462, 718] width 132 height 39
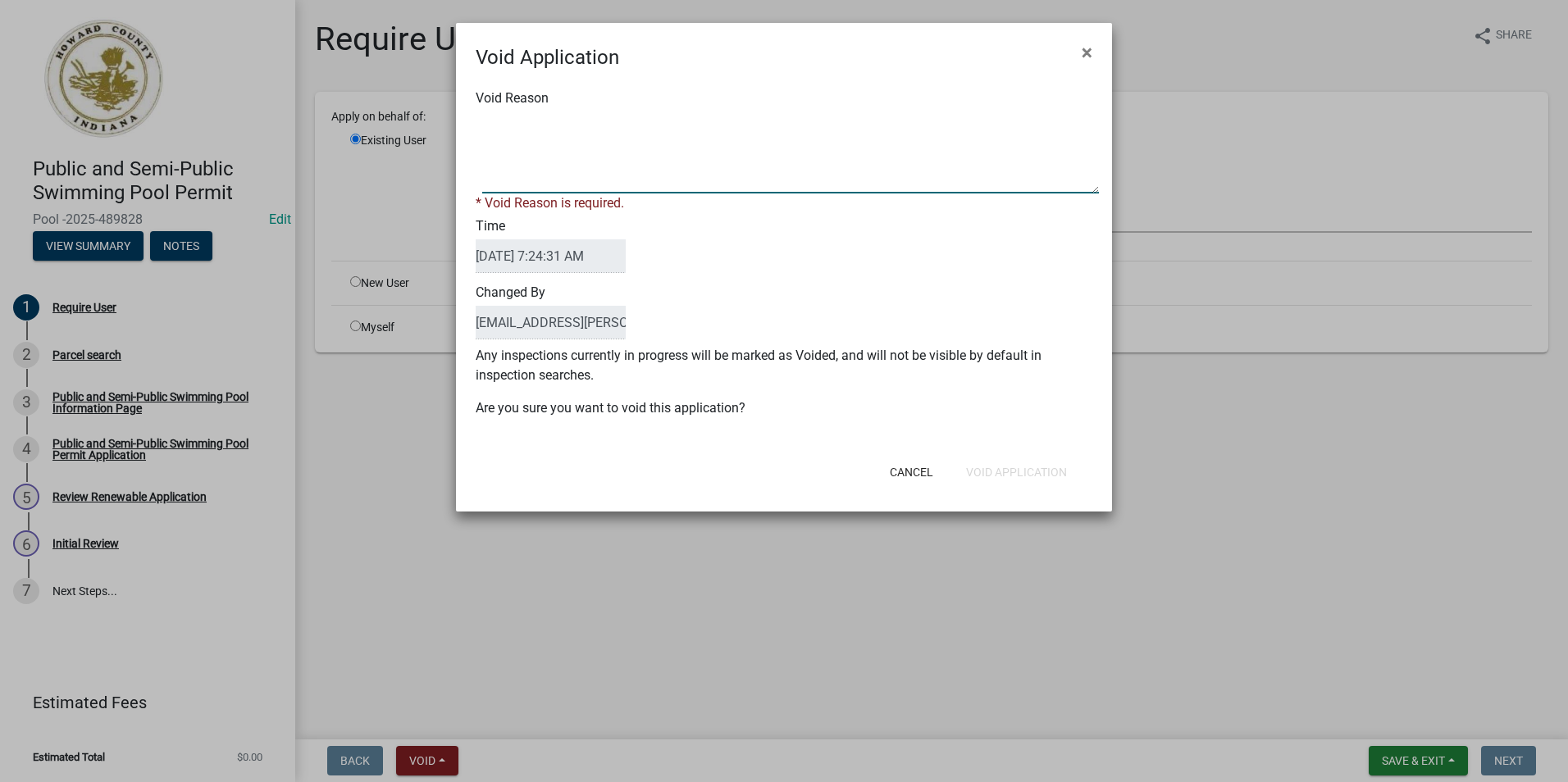
click at [628, 125] on textarea "Void Reason" at bounding box center [791, 152] width 617 height 82
type textarea "NOT STARTED"
click at [1023, 467] on div "Cancel Void Application" at bounding box center [891, 472] width 404 height 42
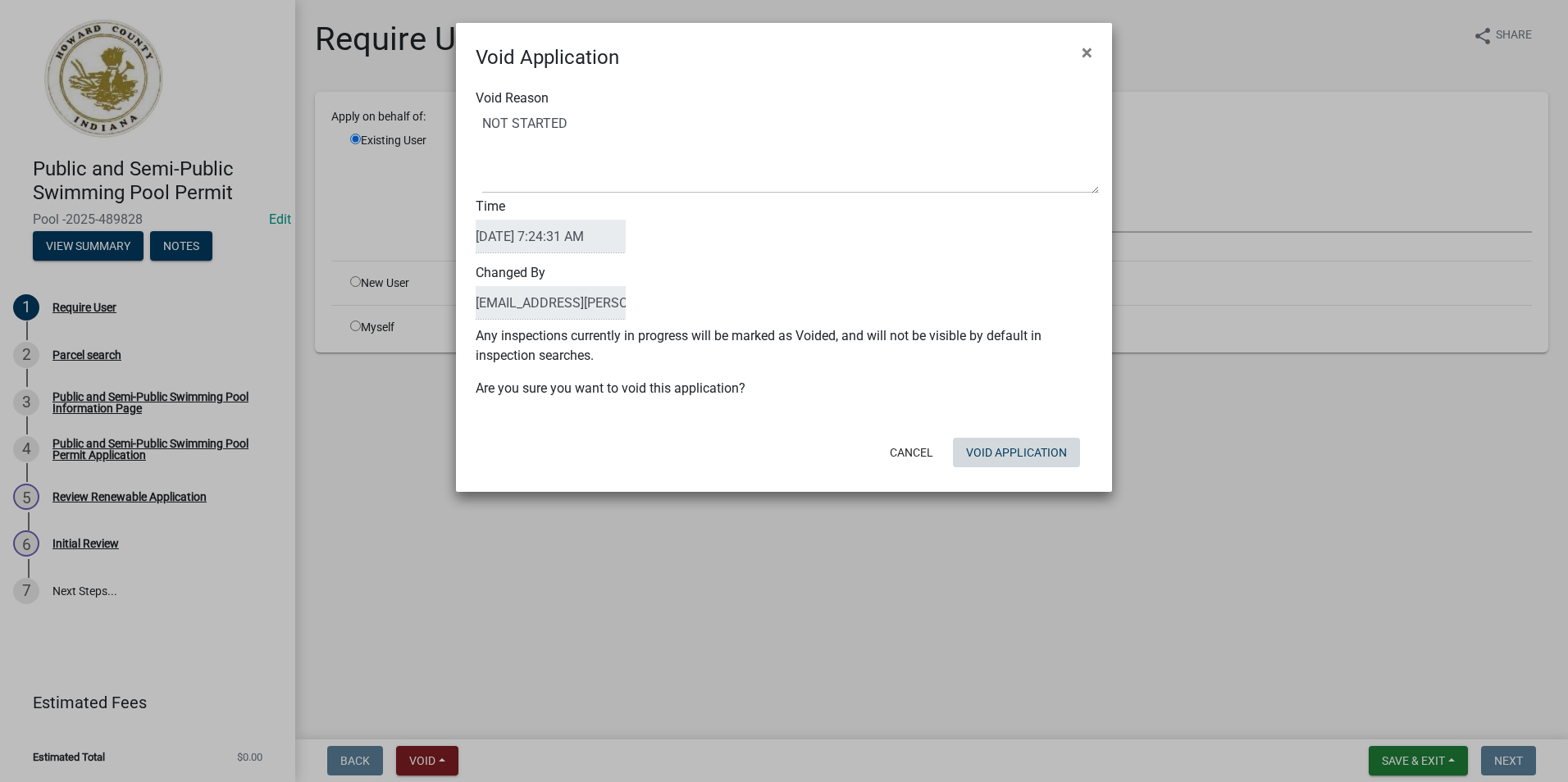
click at [1027, 459] on button "Void Application" at bounding box center [1015, 452] width 127 height 29
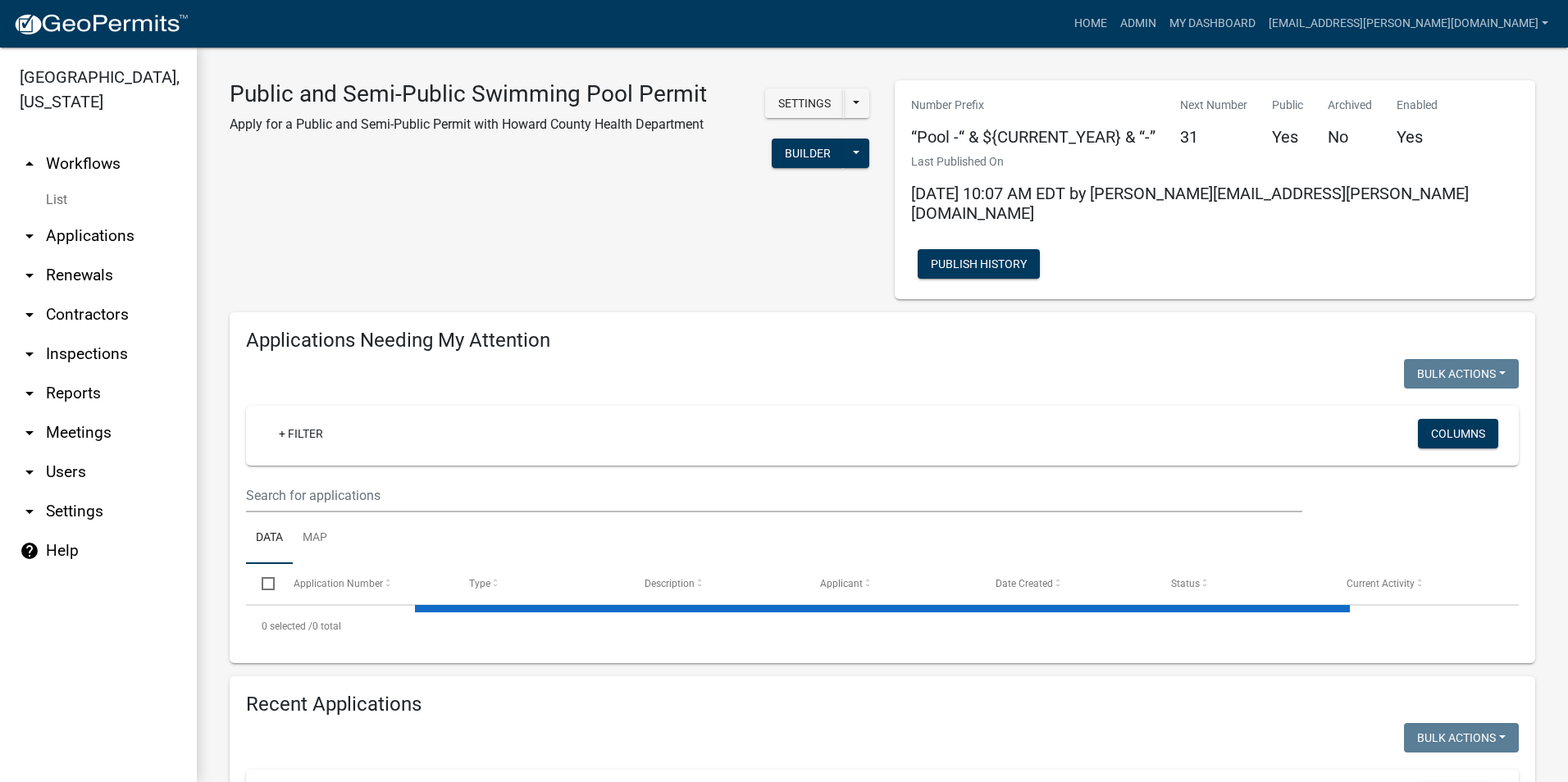
select select "3: 100"
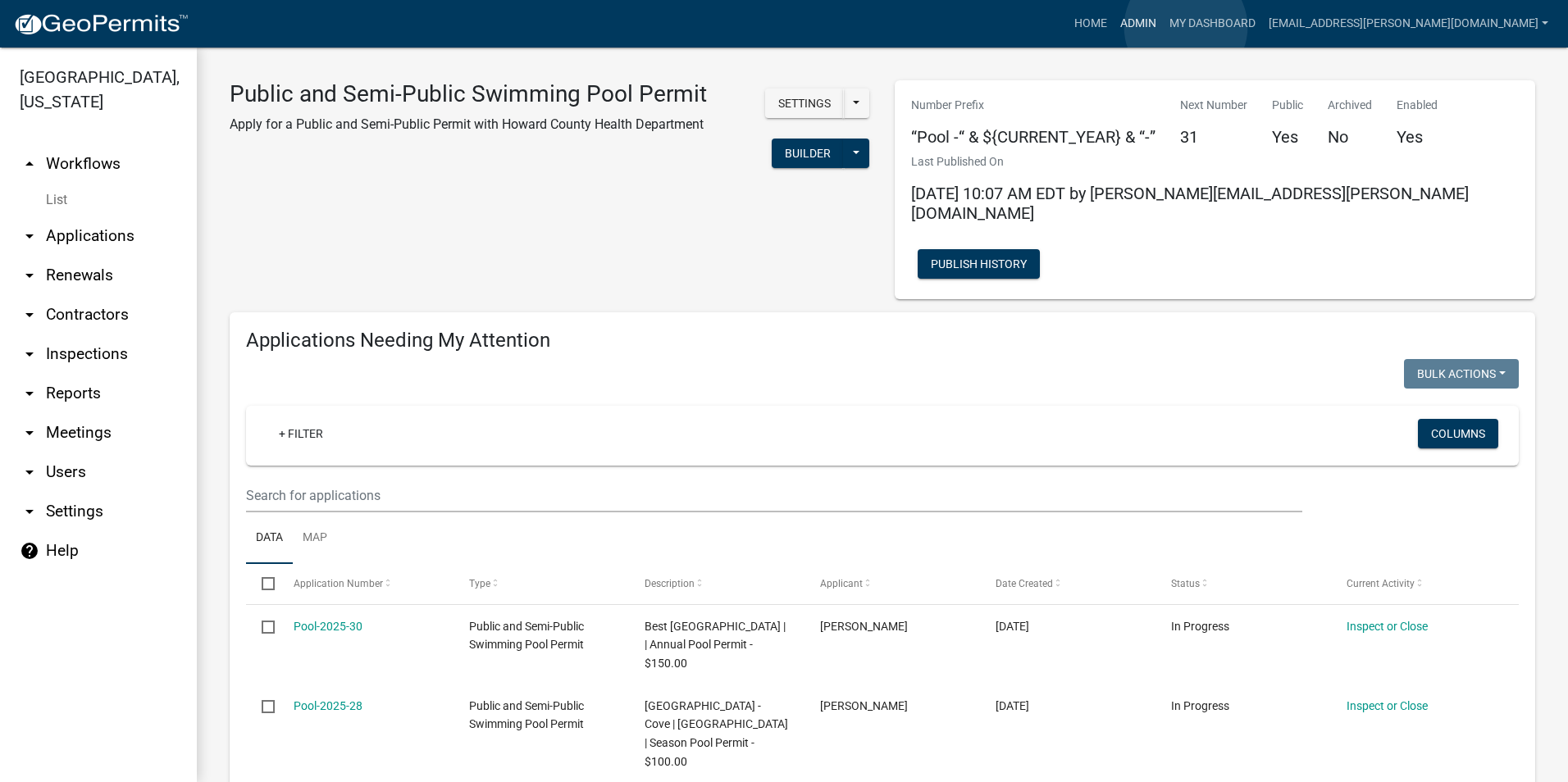
click at [1163, 27] on link "Admin" at bounding box center [1137, 23] width 49 height 31
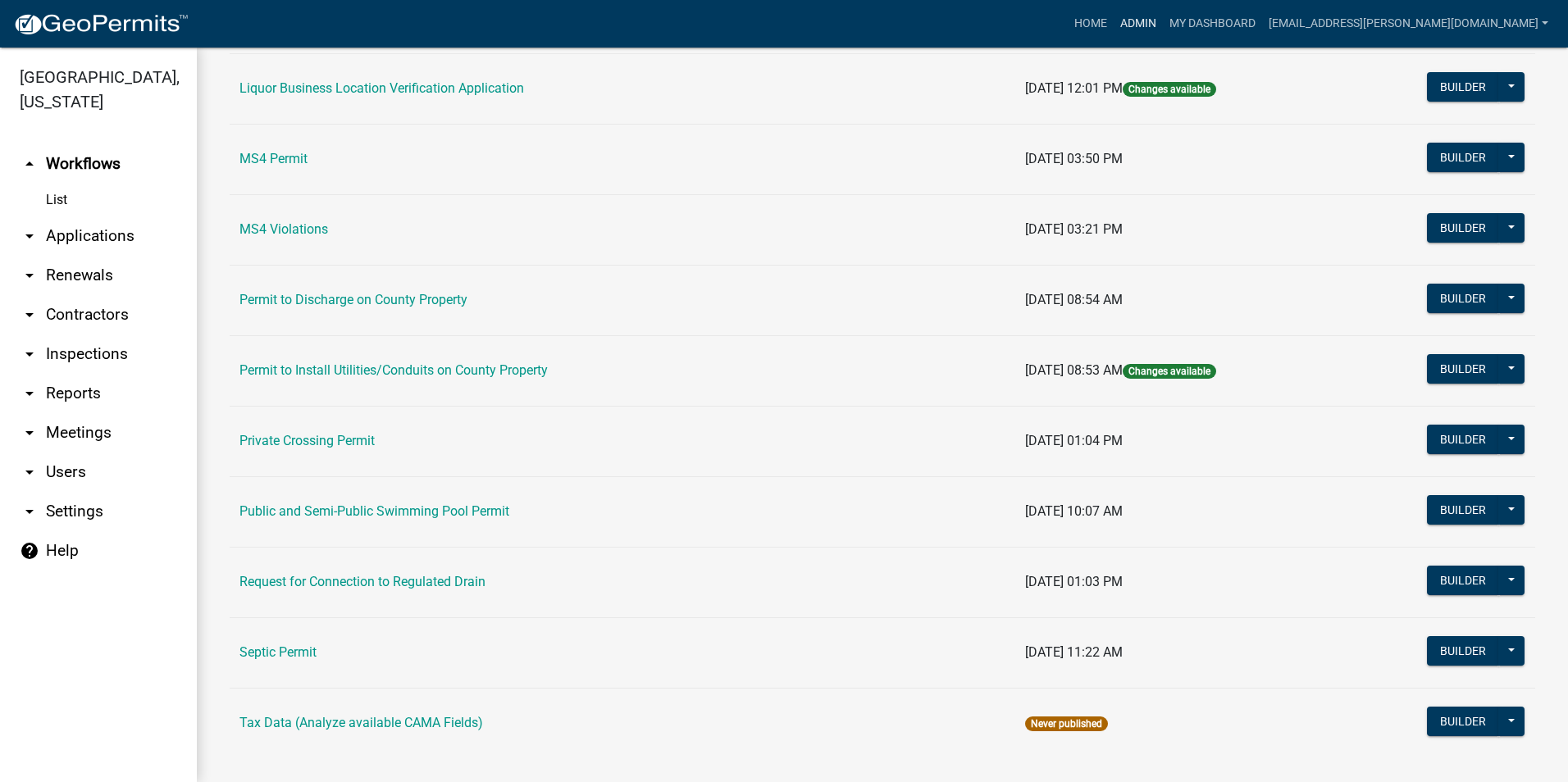
scroll to position [1381, 0]
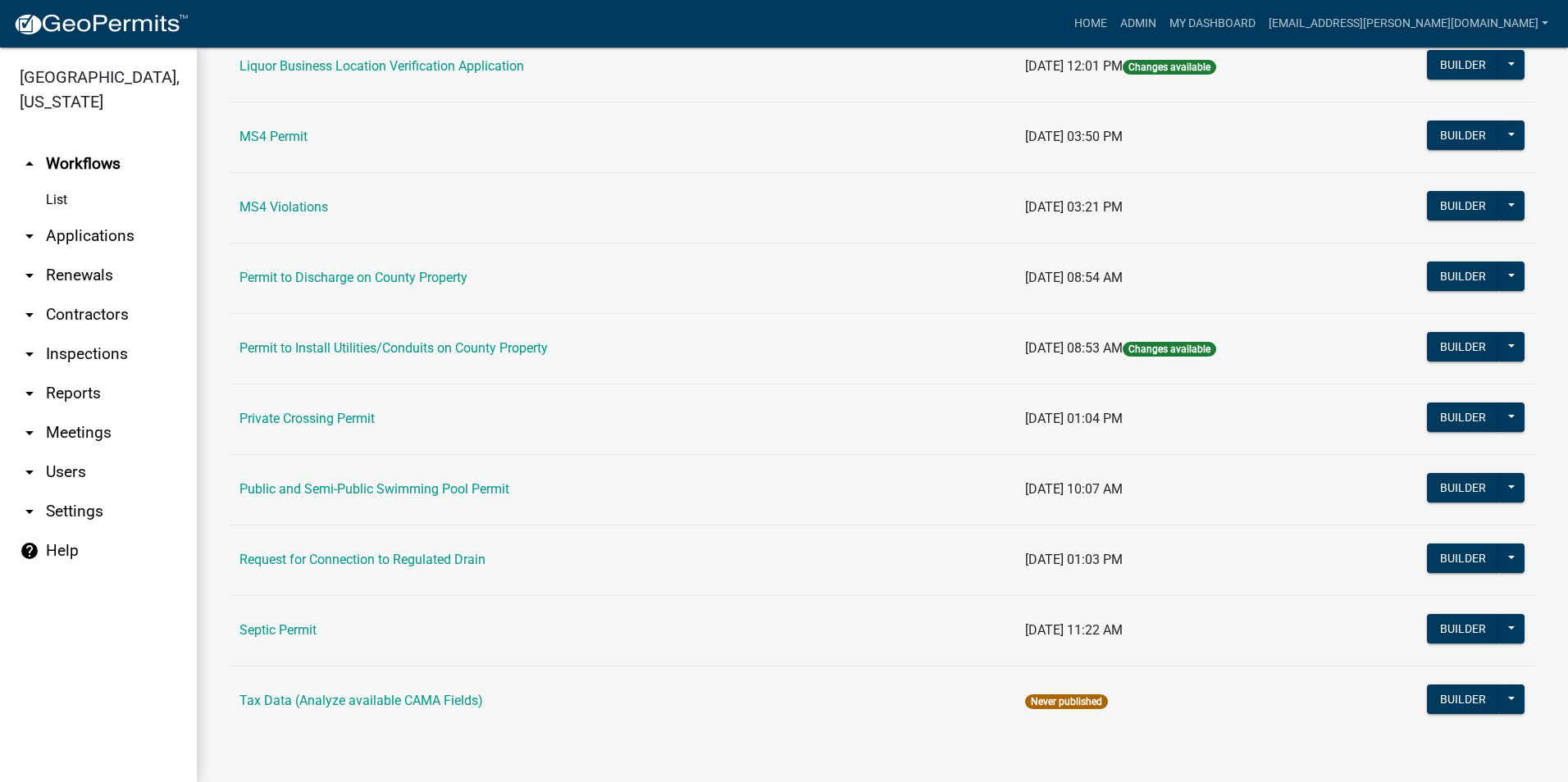
click at [368, 477] on td "Public and Semi-Public Swimming Pool Permit" at bounding box center [622, 489] width 786 height 70
click at [370, 490] on link "Public and Semi-Public Swimming Pool Permit" at bounding box center [374, 489] width 270 height 16
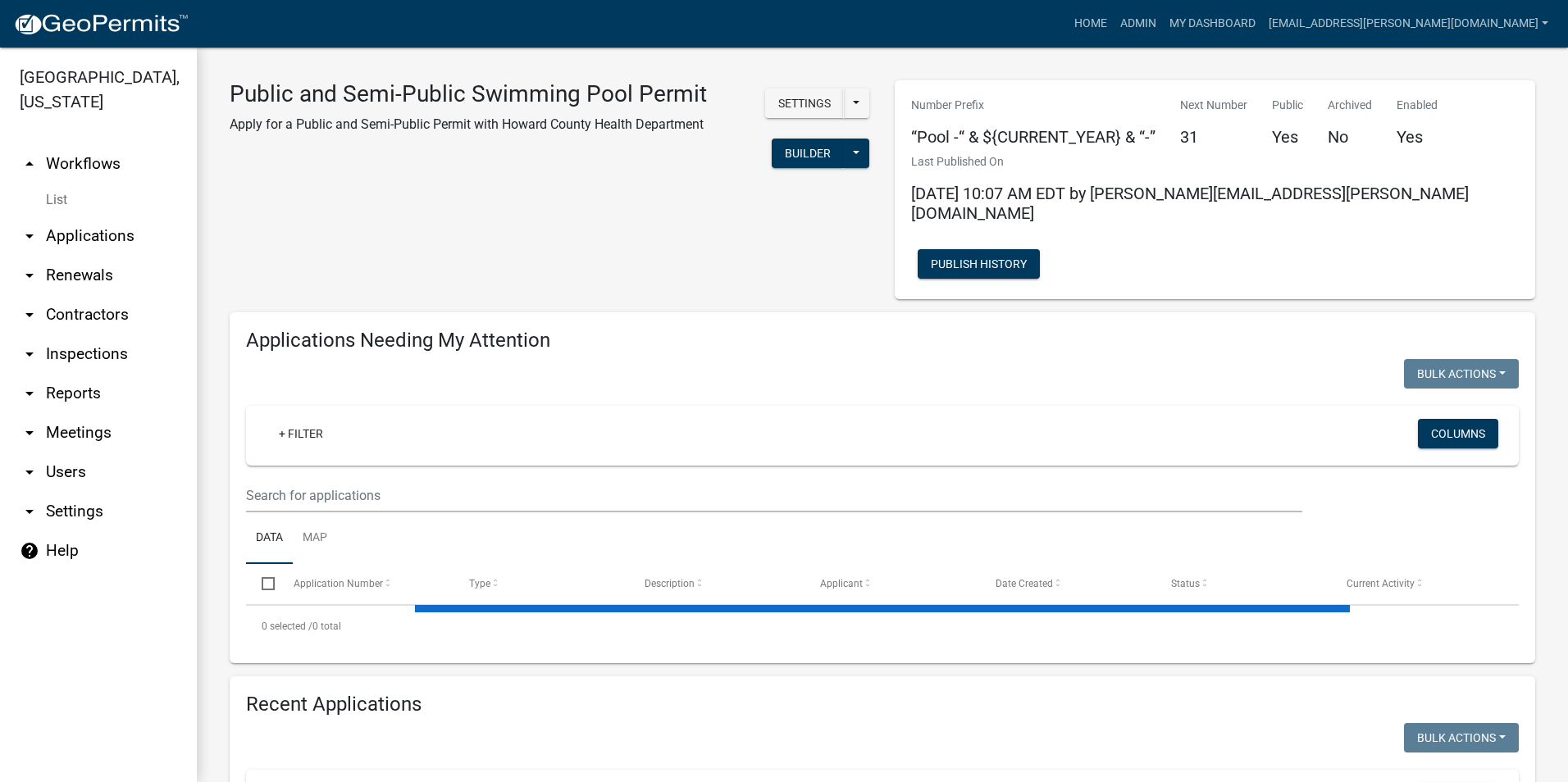
select select "3: 100"
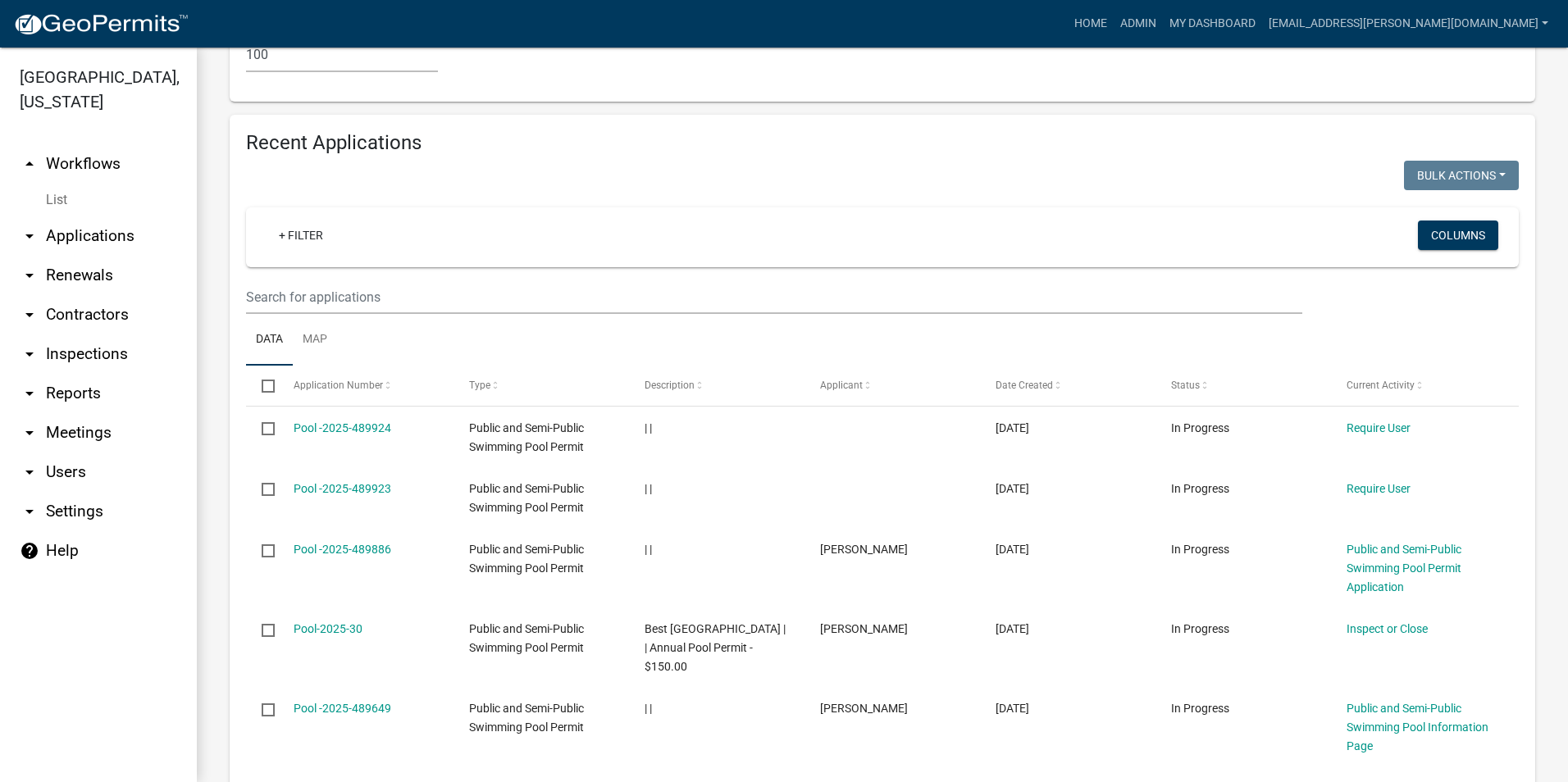
scroll to position [2705, 0]
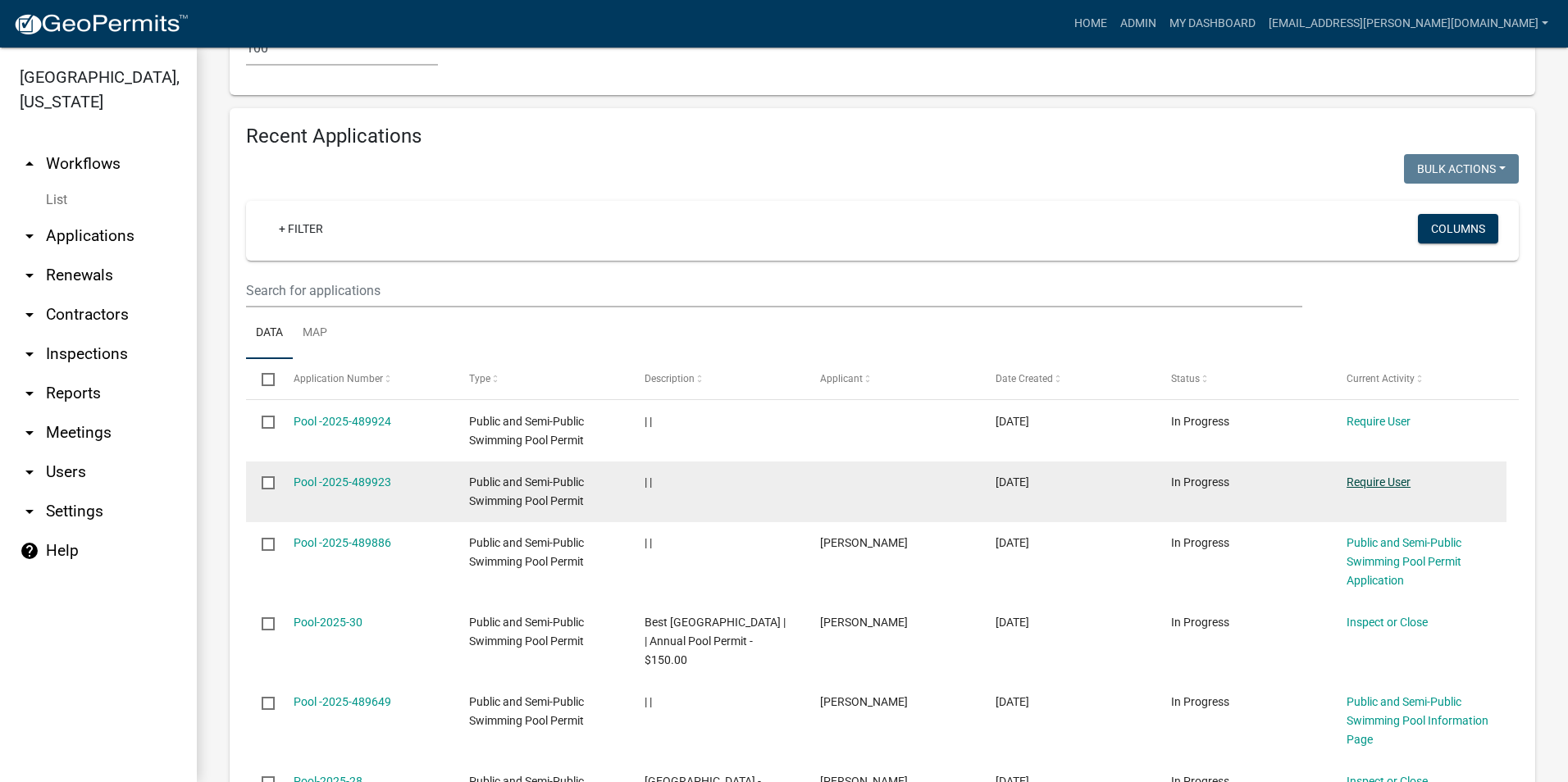
click at [1385, 476] on link "Require User" at bounding box center [1378, 482] width 64 height 13
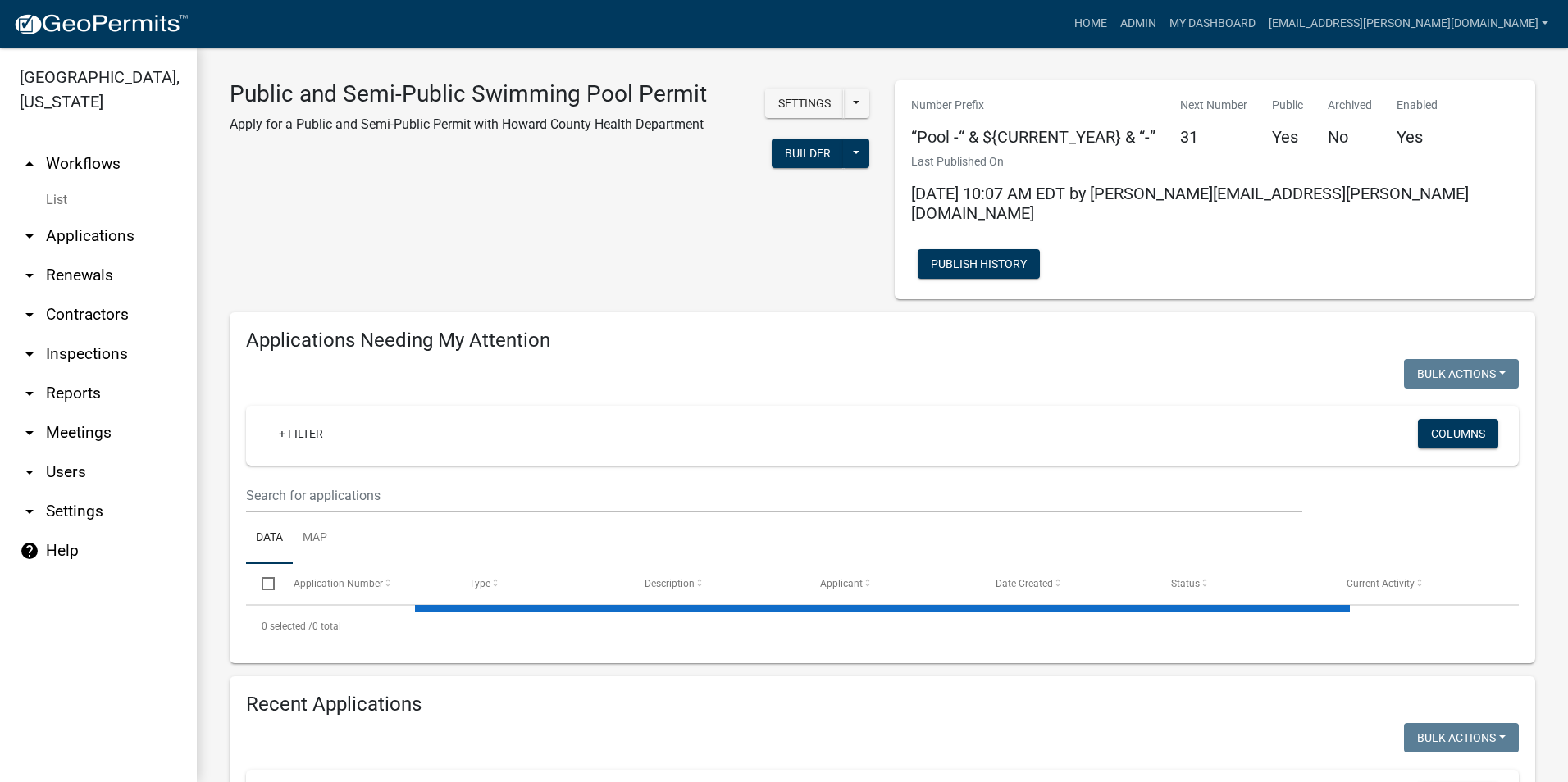
select select "3: 100"
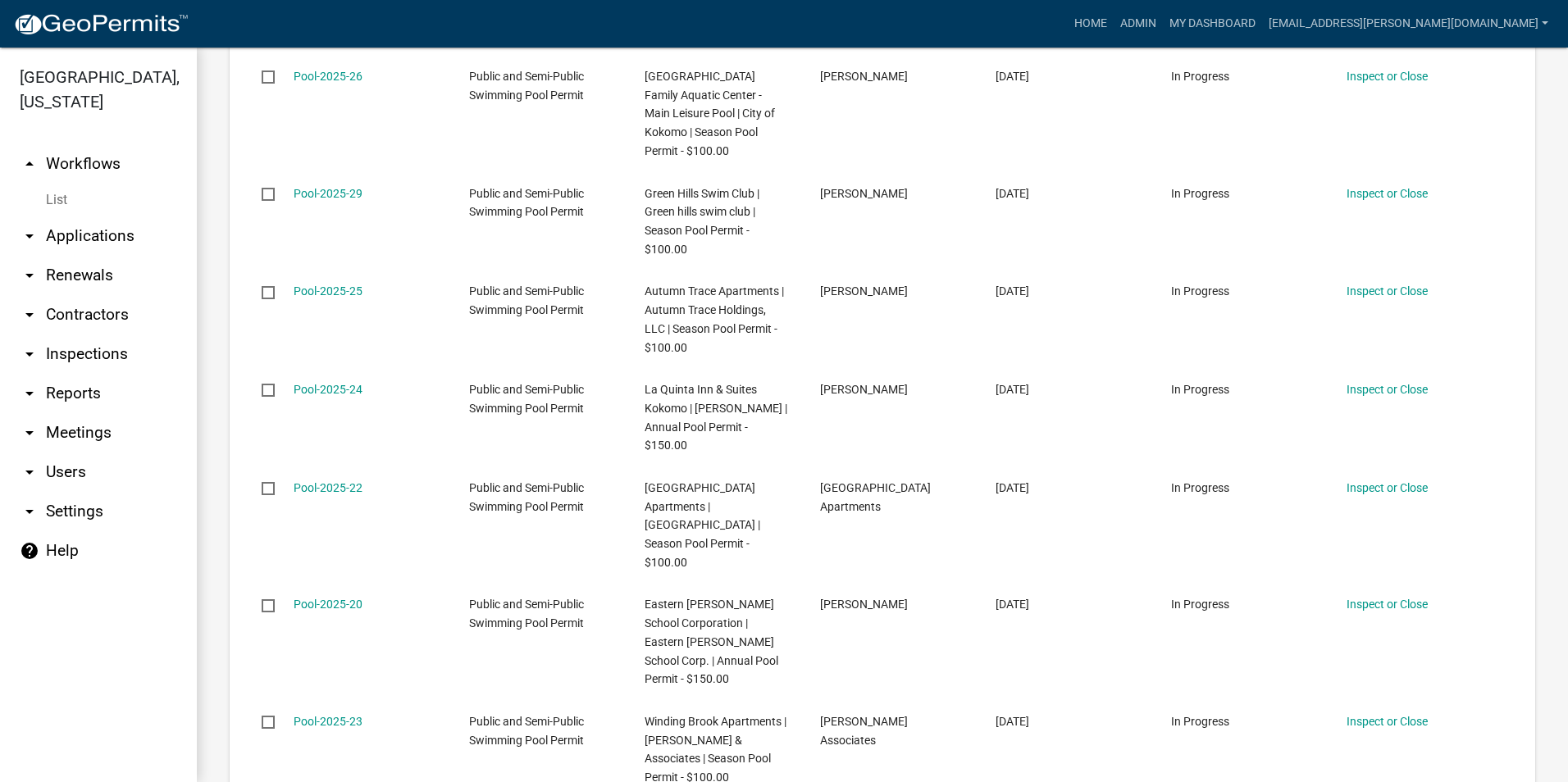
scroll to position [3115, 0]
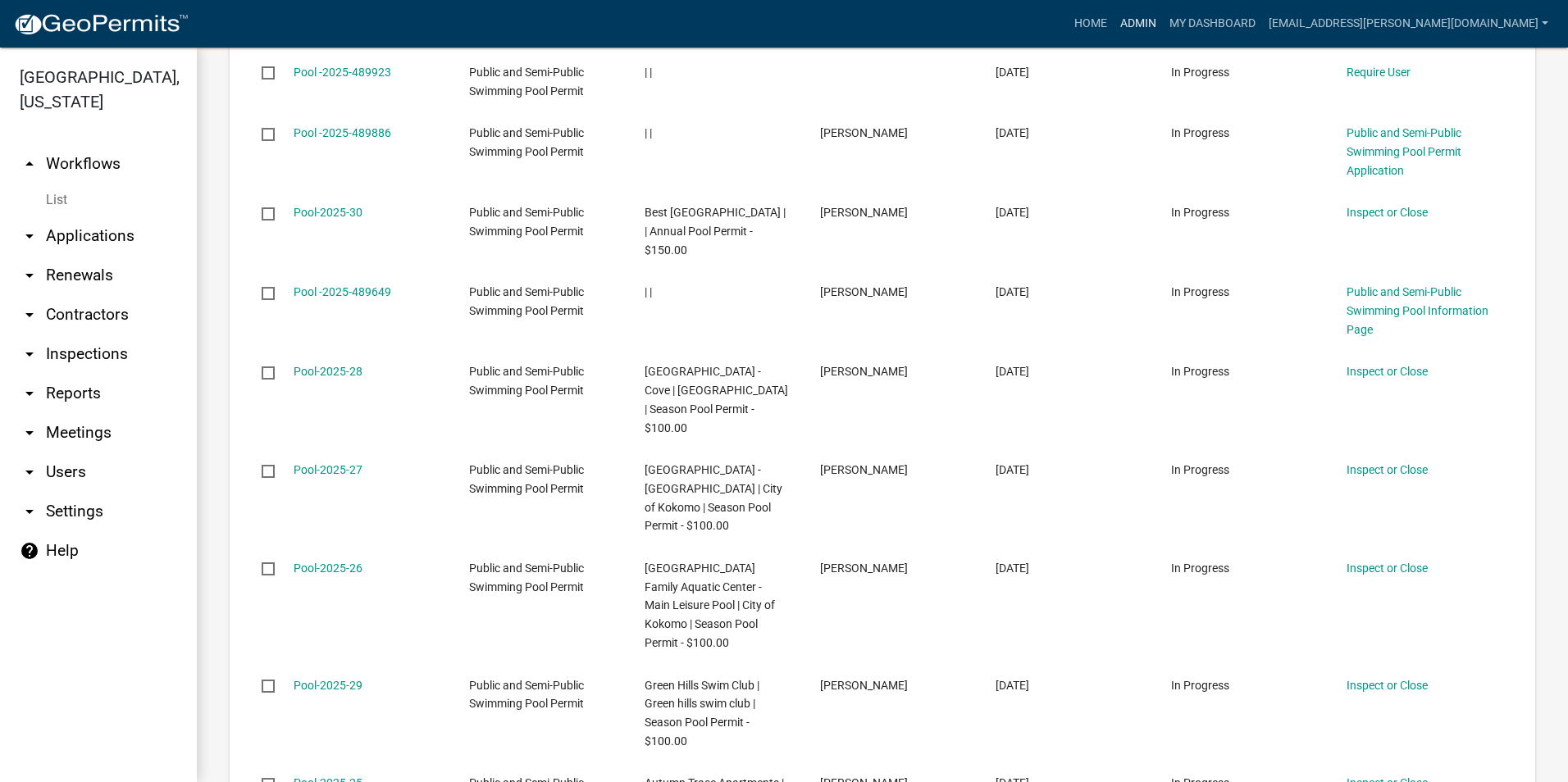
click at [1163, 31] on link "Admin" at bounding box center [1137, 23] width 49 height 31
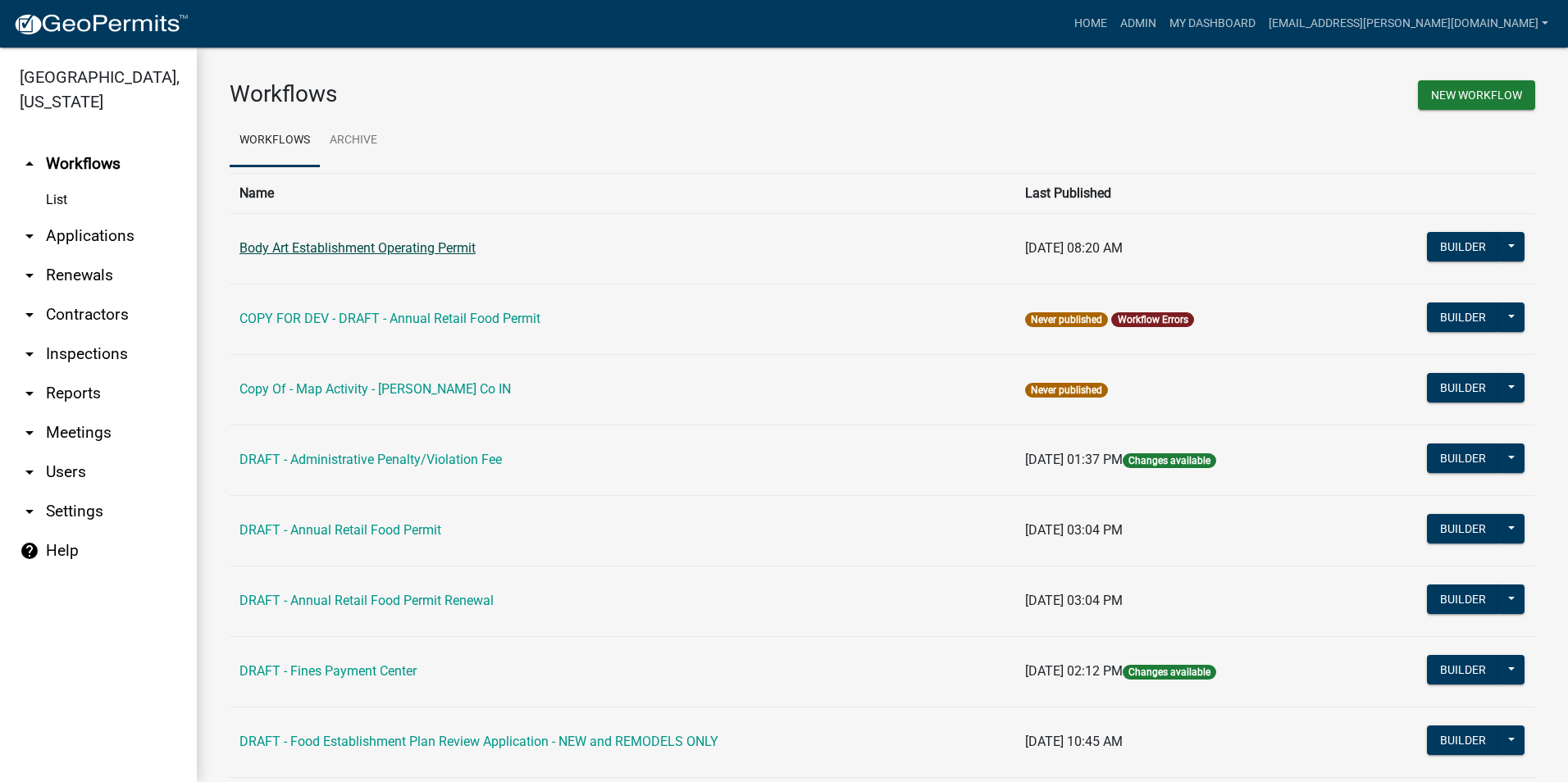
click at [476, 245] on link "Body Art Establishment Operating Permit" at bounding box center [357, 248] width 236 height 16
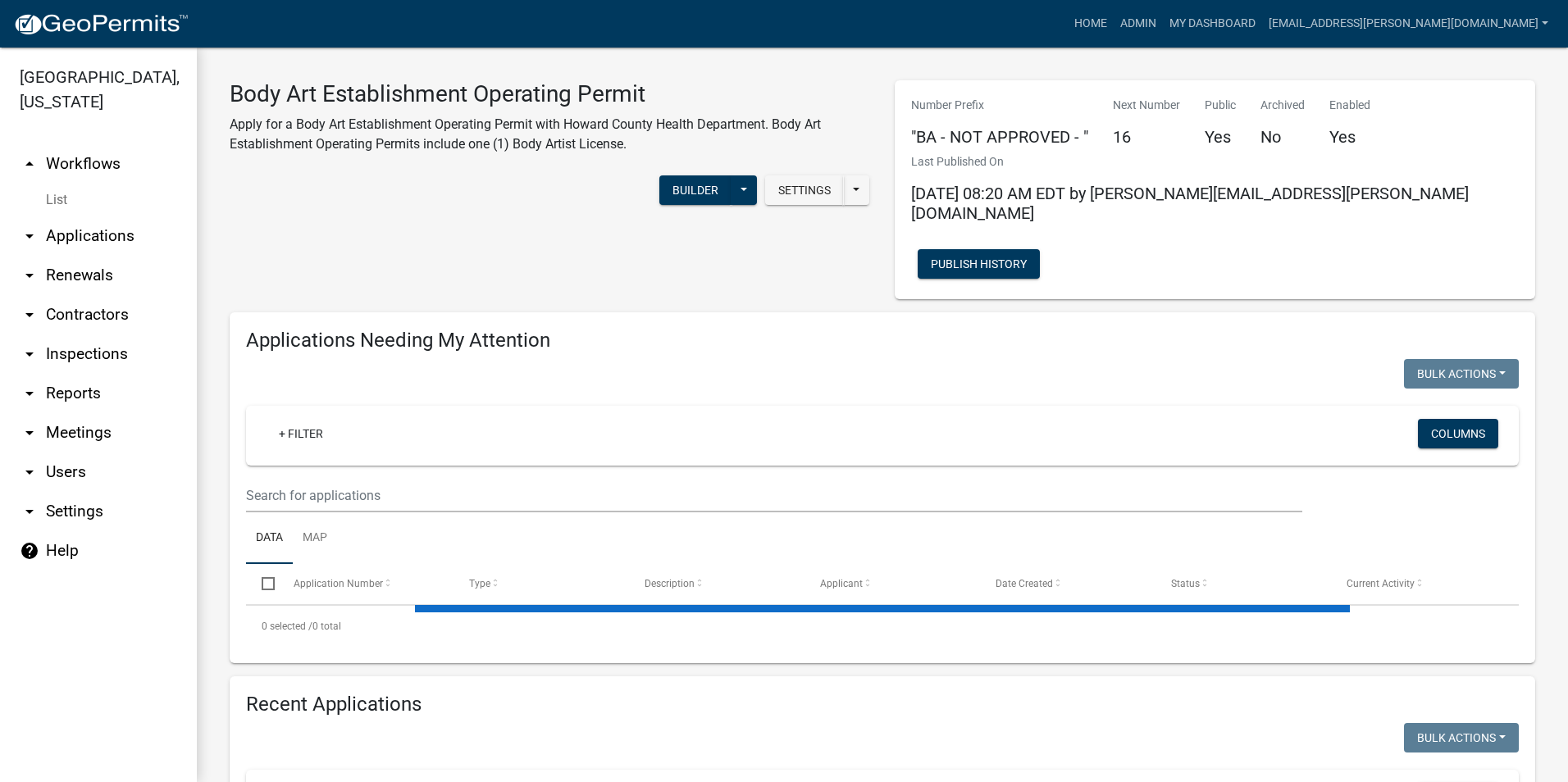
select select "3: 100"
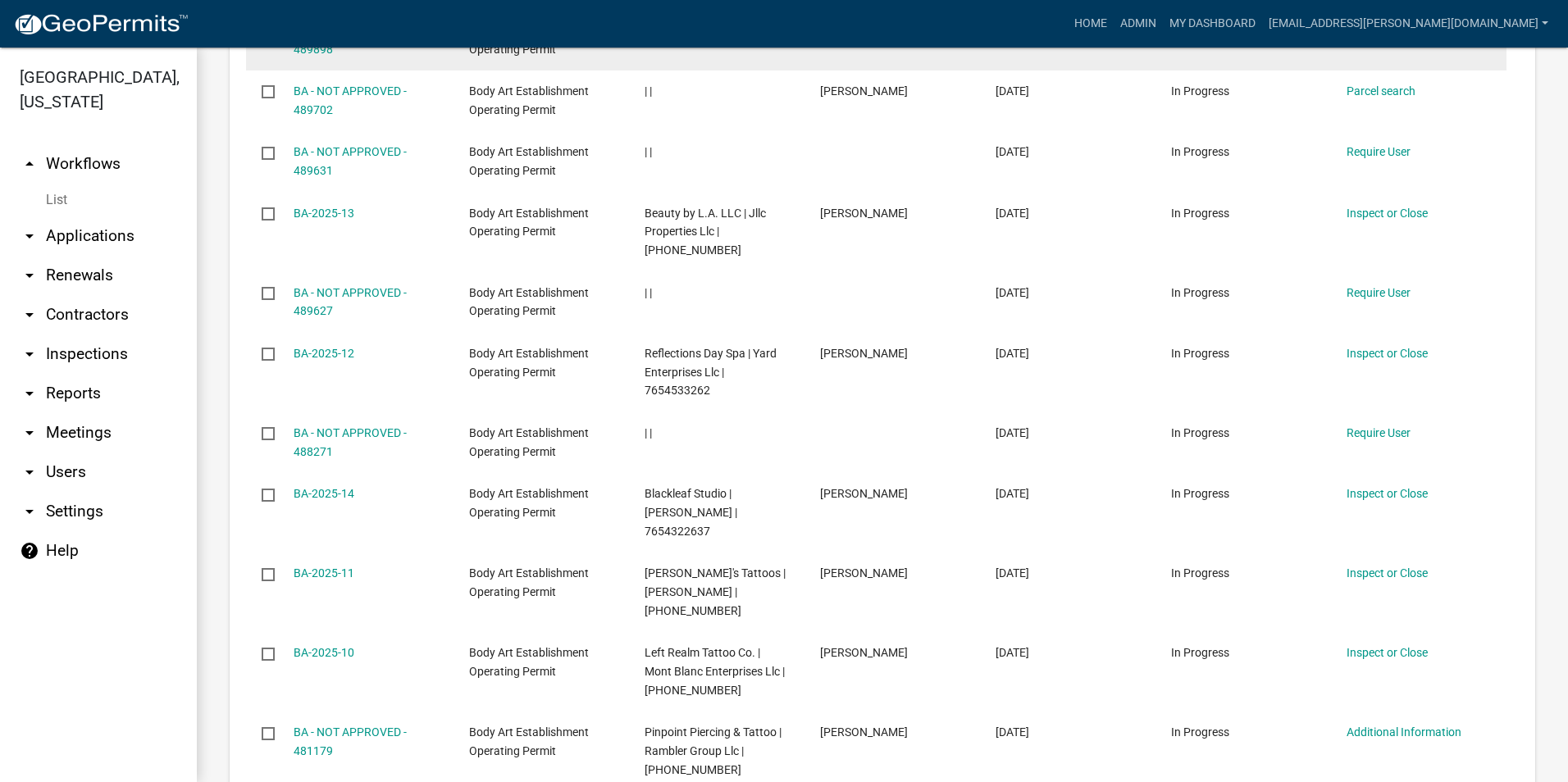
scroll to position [2132, 0]
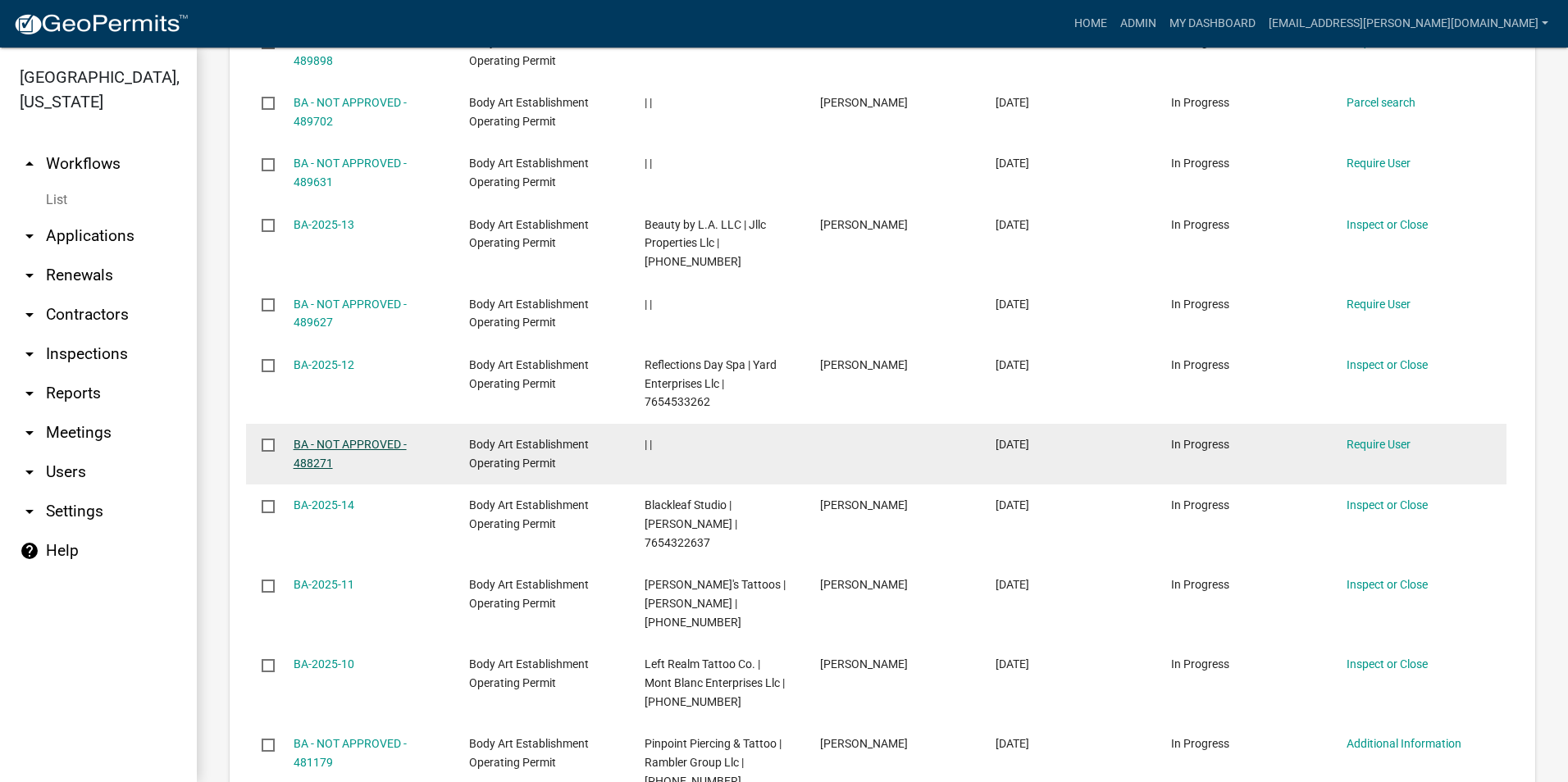
click at [391, 438] on link "BA - NOT APPROVED - 488271" at bounding box center [350, 454] width 113 height 32
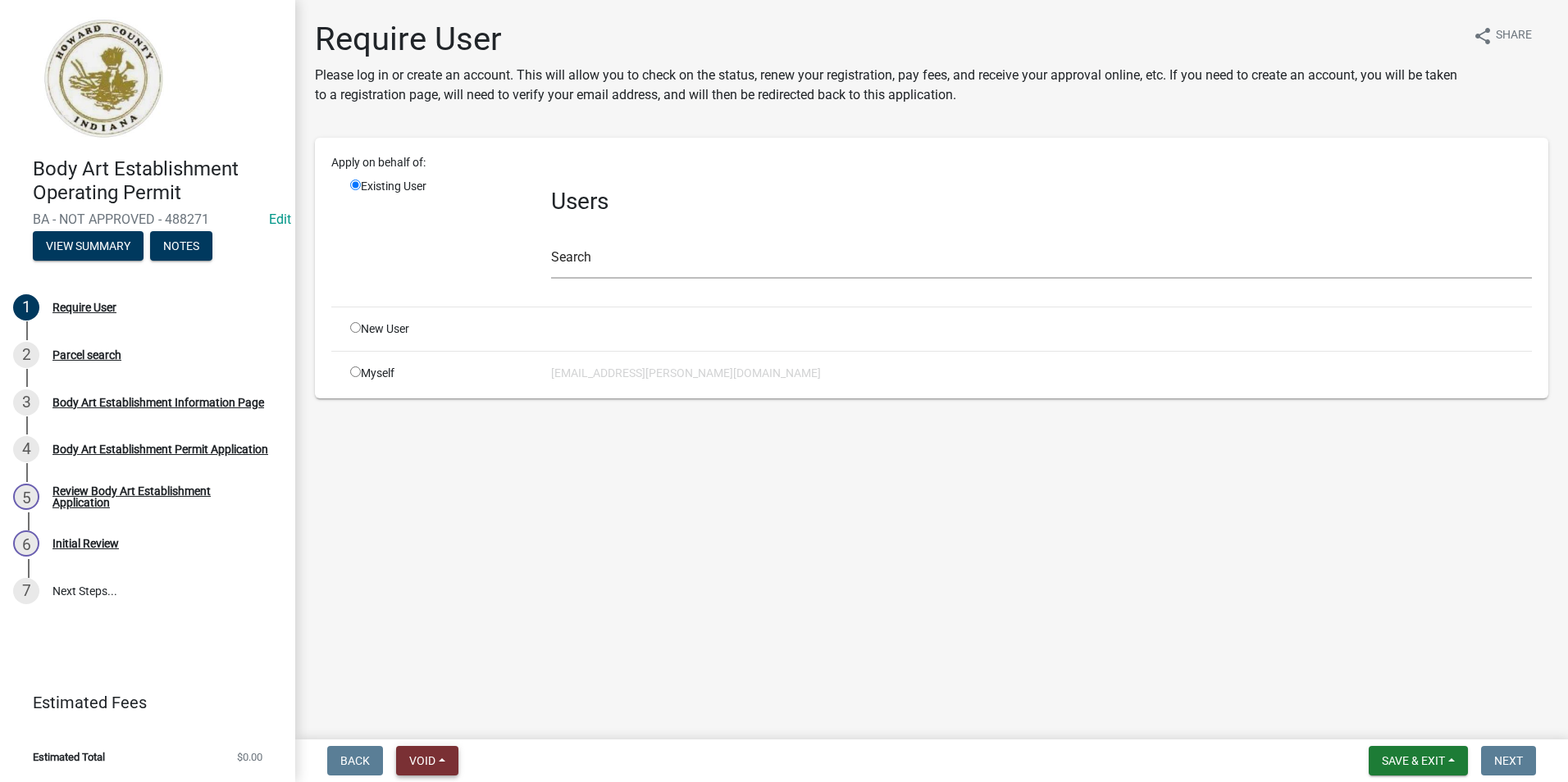
click at [433, 765] on span "Void" at bounding box center [422, 760] width 26 height 13
click at [474, 712] on button "Void" at bounding box center [462, 718] width 132 height 39
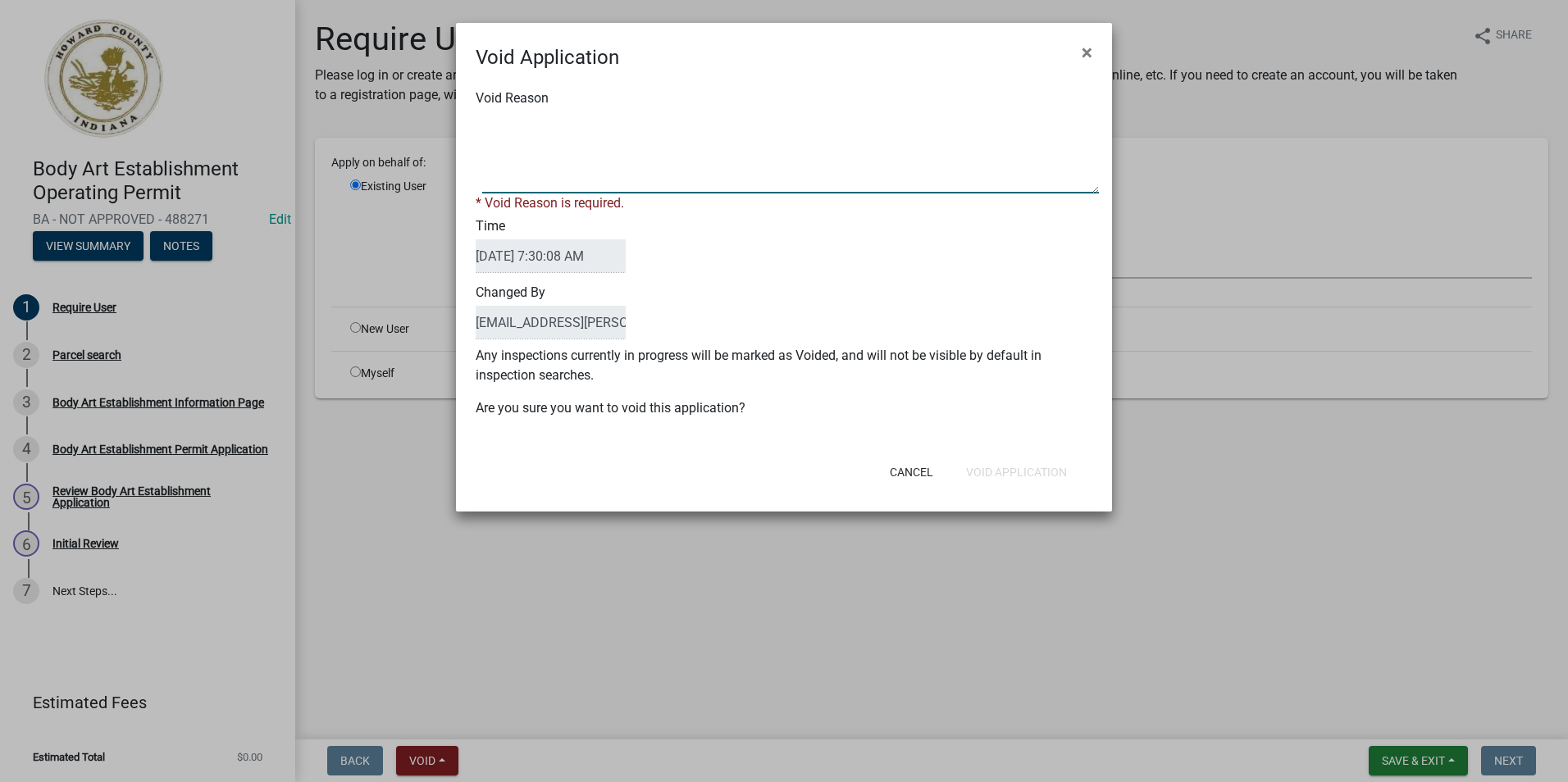
click at [534, 127] on textarea "Void Reason" at bounding box center [791, 152] width 617 height 82
type textarea "NOT COMPLETED"
click at [1004, 478] on div "Void Application × Void Reason * Void Reason is required. Time [DATE] 7:30:08 A…" at bounding box center [784, 267] width 656 height 489
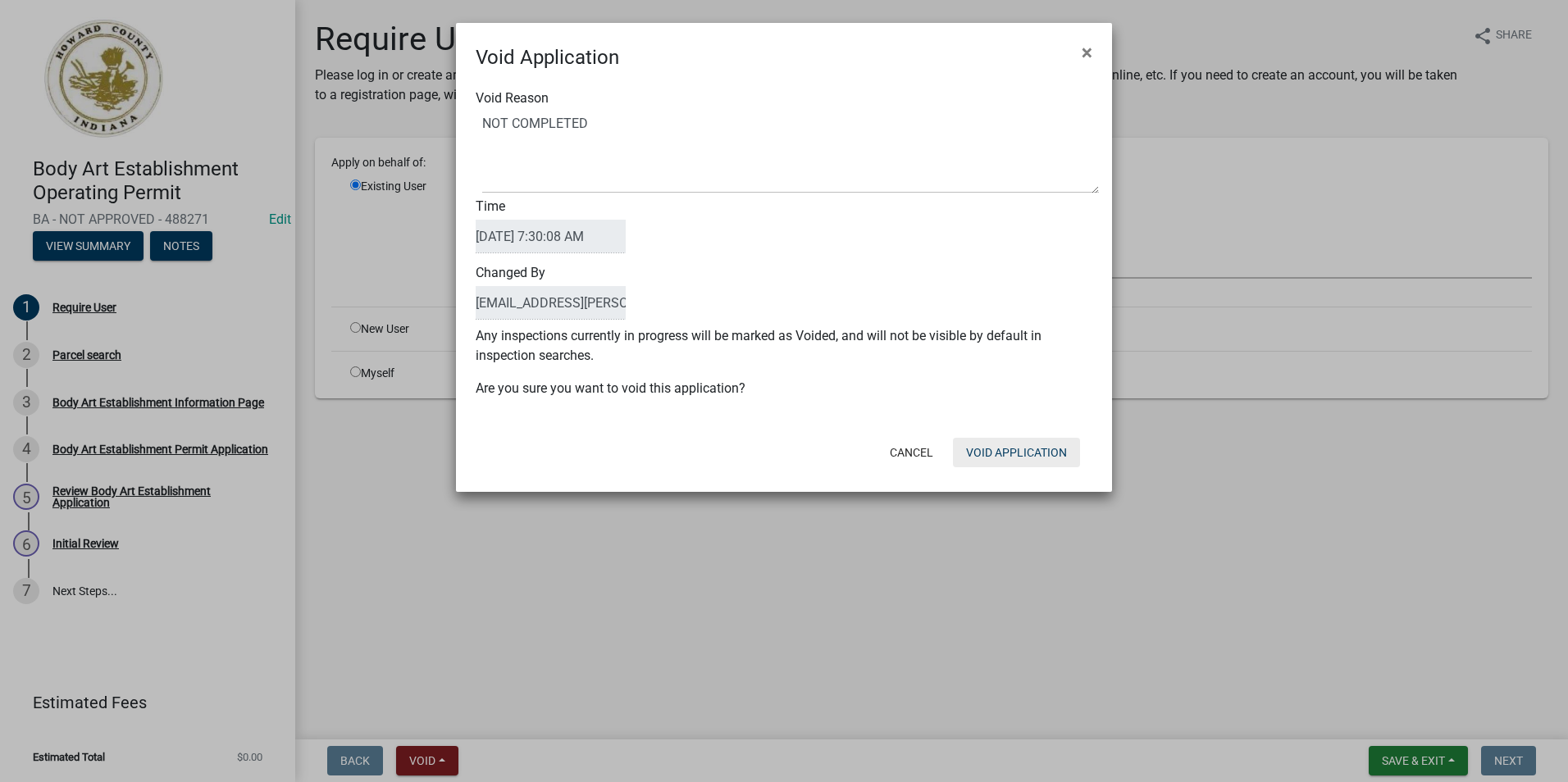
click at [1007, 455] on button "Void Application" at bounding box center [1015, 452] width 127 height 29
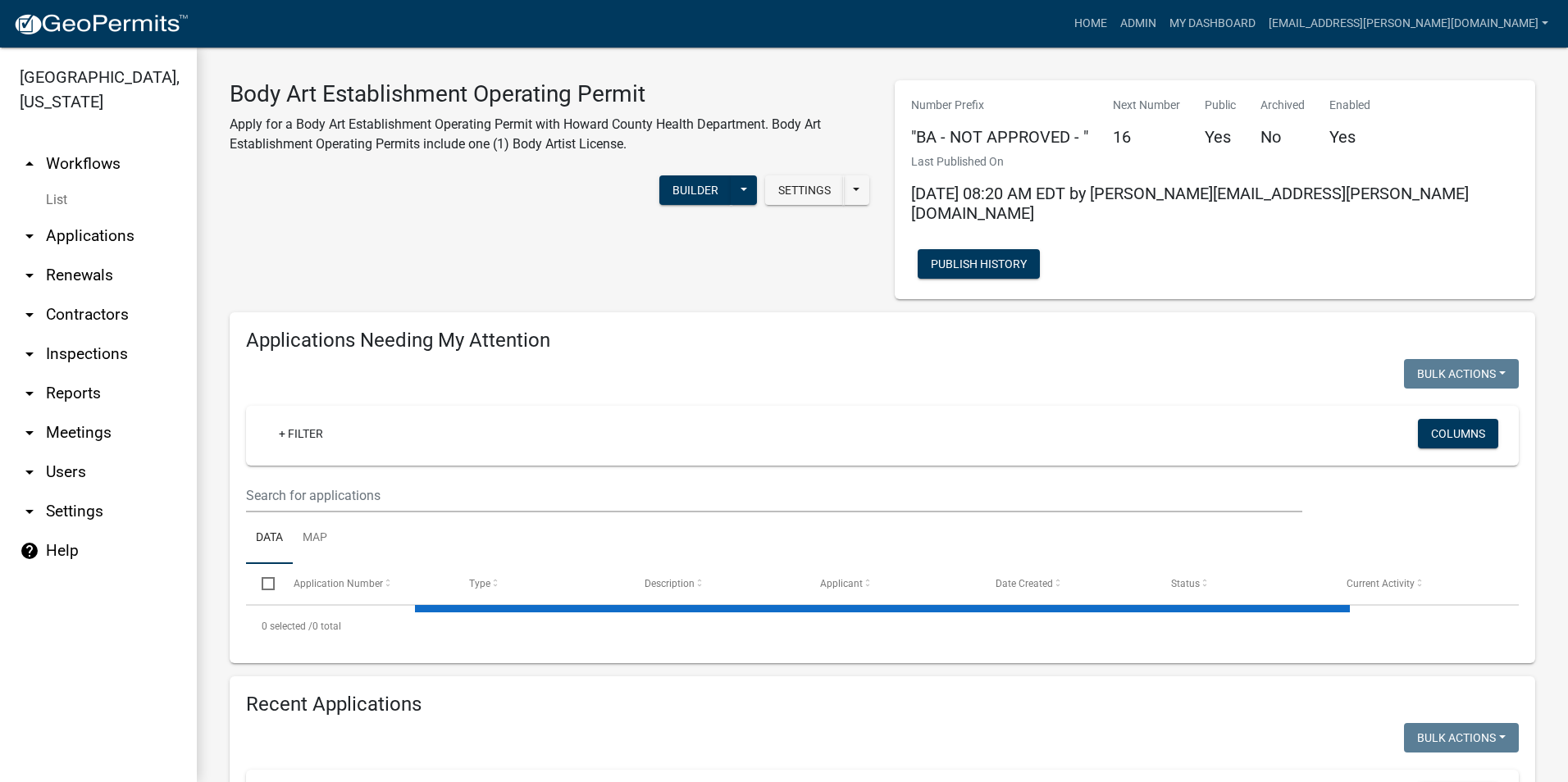
select select "3: 100"
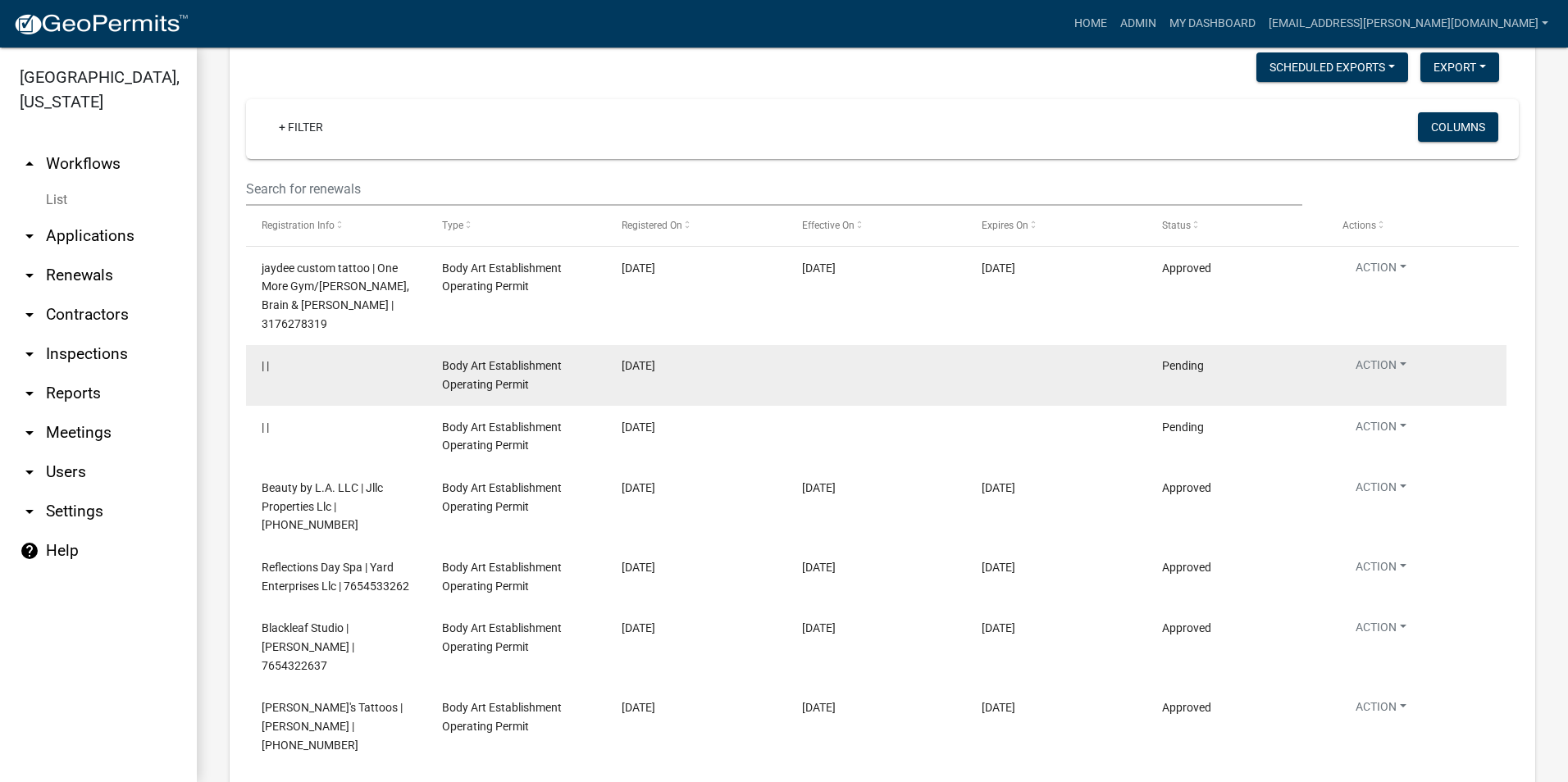
scroll to position [3534, 0]
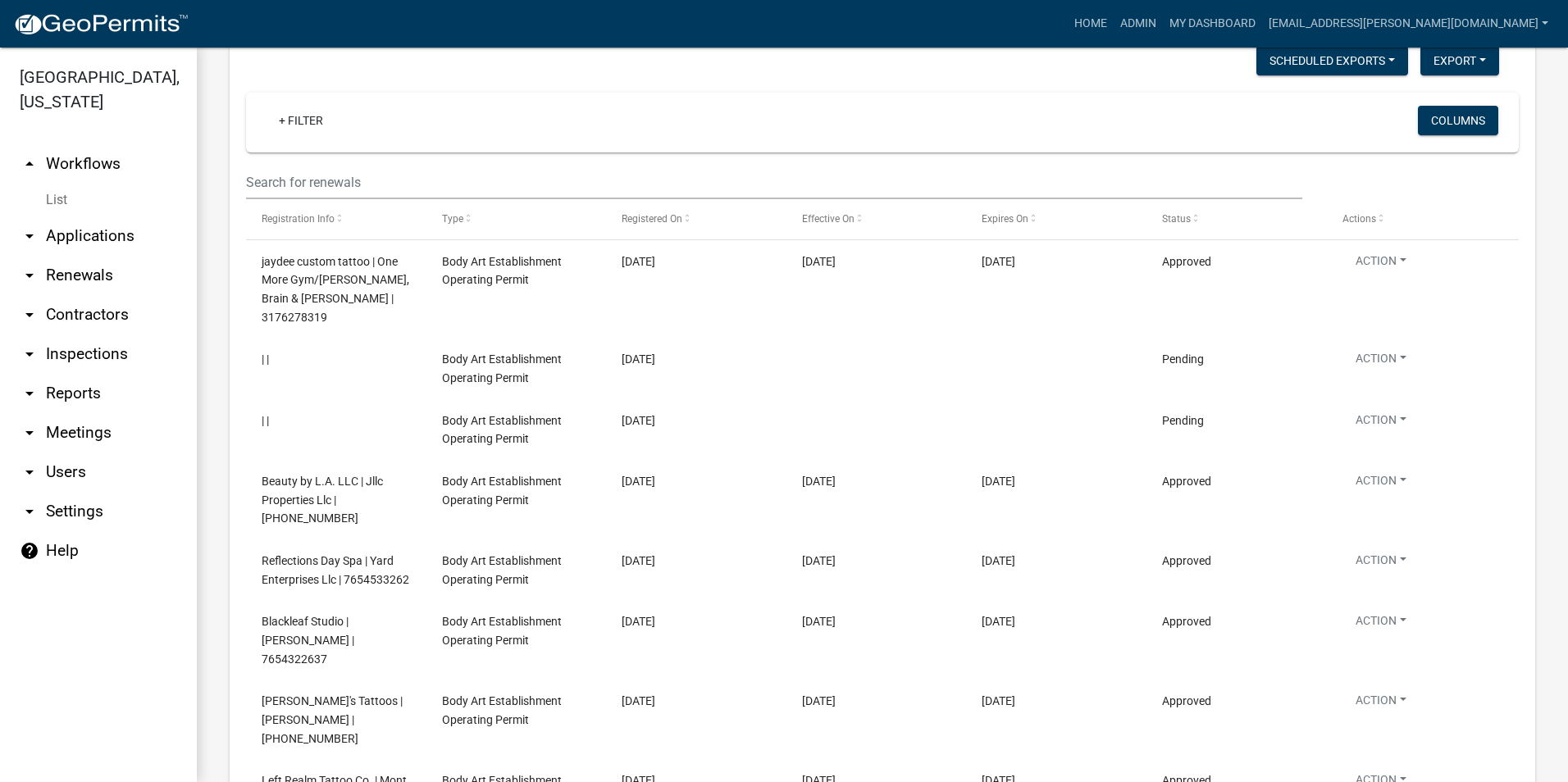
click at [1382, 344] on link "View Details" at bounding box center [1410, 346] width 136 height 39
